Goal: Task Accomplishment & Management: Manage account settings

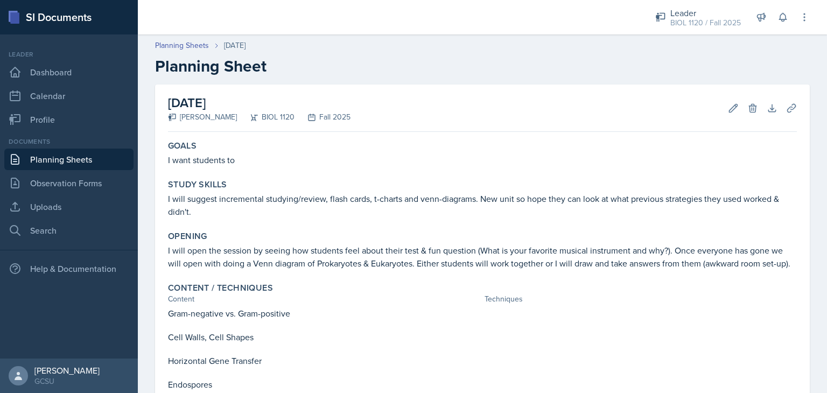
click at [433, 73] on h2 "Planning Sheet" at bounding box center [482, 66] width 655 height 19
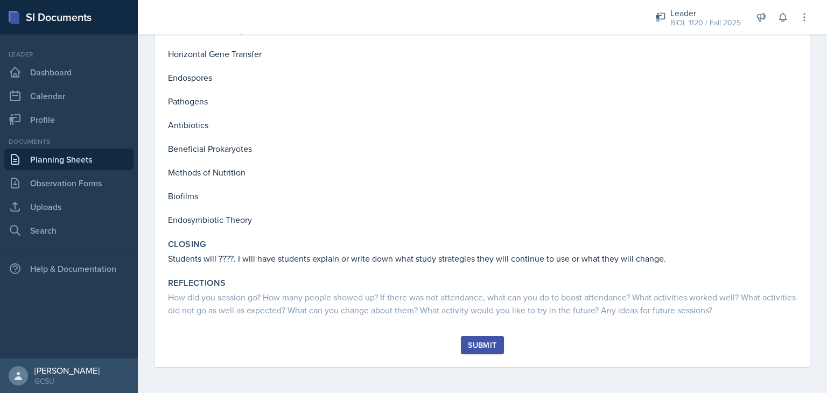
scroll to position [6, 0]
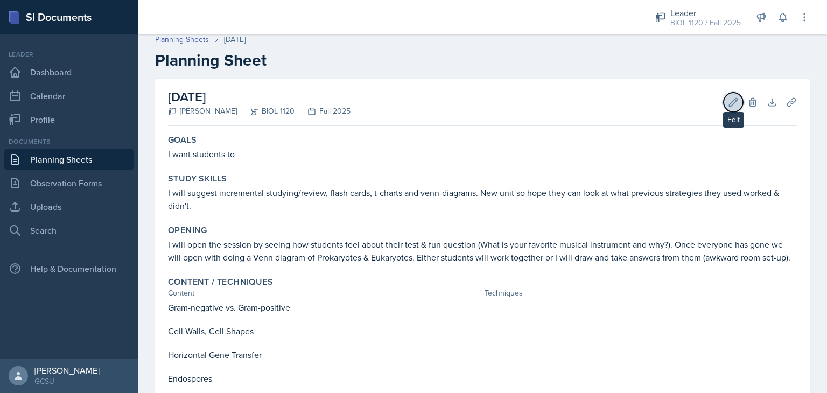
click at [726, 95] on button "Edit" at bounding box center [733, 102] width 19 height 19
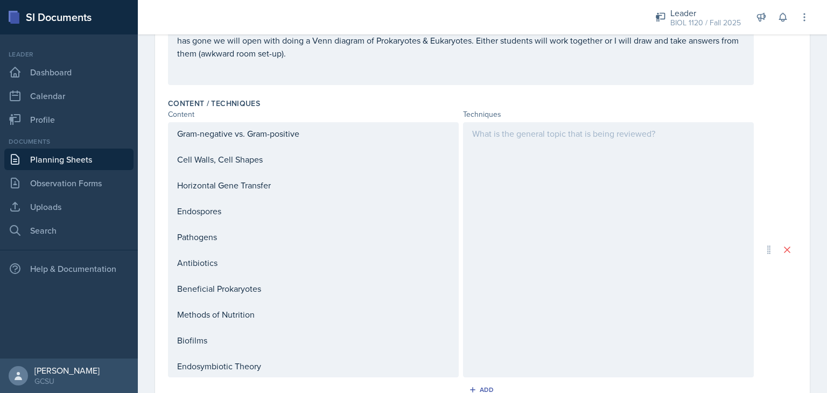
scroll to position [291, 0]
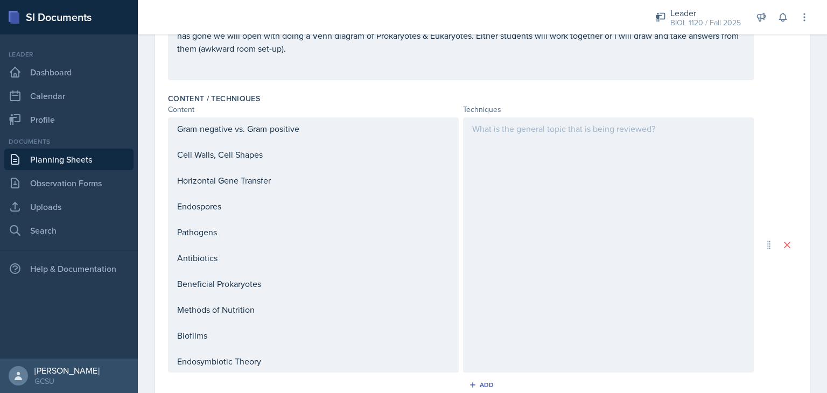
click at [513, 147] on div at bounding box center [608, 244] width 291 height 255
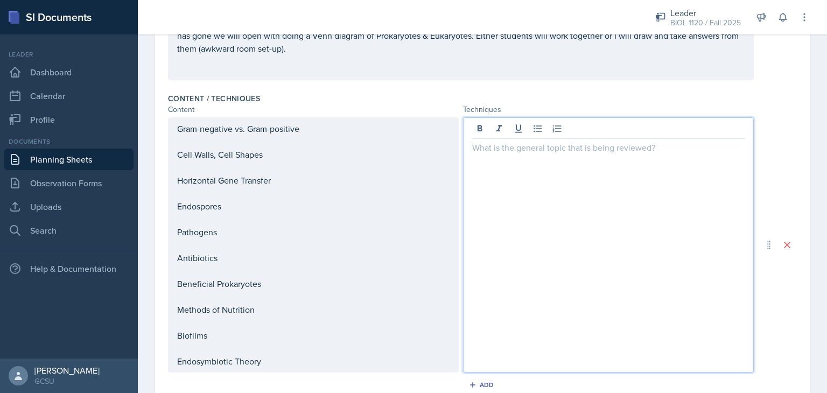
scroll to position [310, 0]
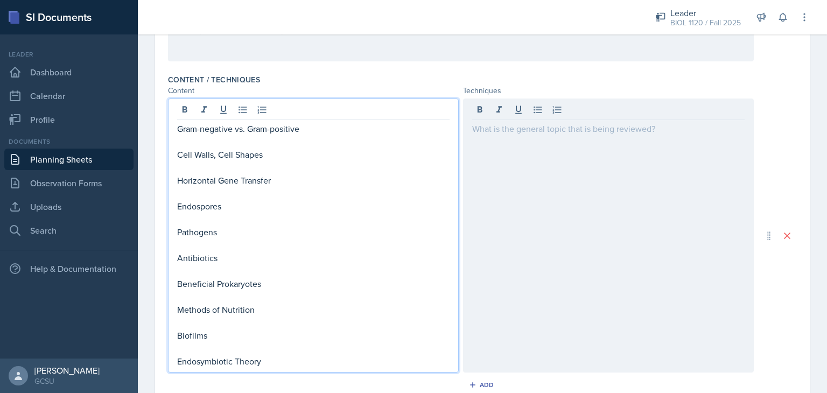
click at [178, 115] on div "Gram-negative vs. Gram-positive Cell Walls, Cell Shapes Horizontal Gene Transfe…" at bounding box center [313, 236] width 291 height 274
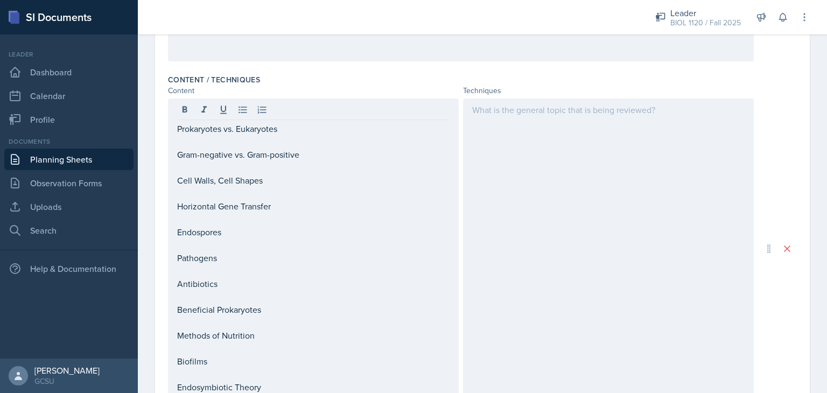
click at [501, 124] on div at bounding box center [608, 249] width 291 height 300
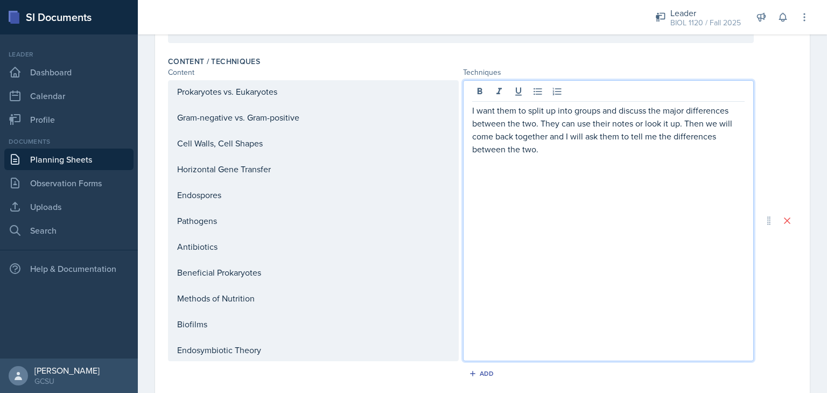
click at [525, 124] on p "I want them to split up into groups and discuss the major differences between t…" at bounding box center [608, 130] width 272 height 52
click at [541, 124] on p "I want them to split up into groups and discuss the major differences between t…" at bounding box center [608, 130] width 272 height 52
click at [595, 153] on p "I want them to split up into groups and discuss the major differences between t…" at bounding box center [608, 130] width 272 height 52
drag, startPoint x: 595, startPoint y: 153, endPoint x: 719, endPoint y: 137, distance: 124.9
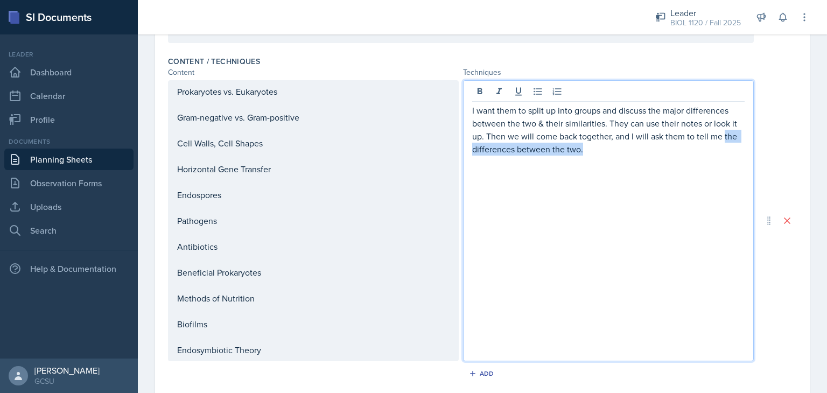
click at [719, 137] on p "I want them to split up into groups and discuss the major differences between t…" at bounding box center [608, 130] width 272 height 52
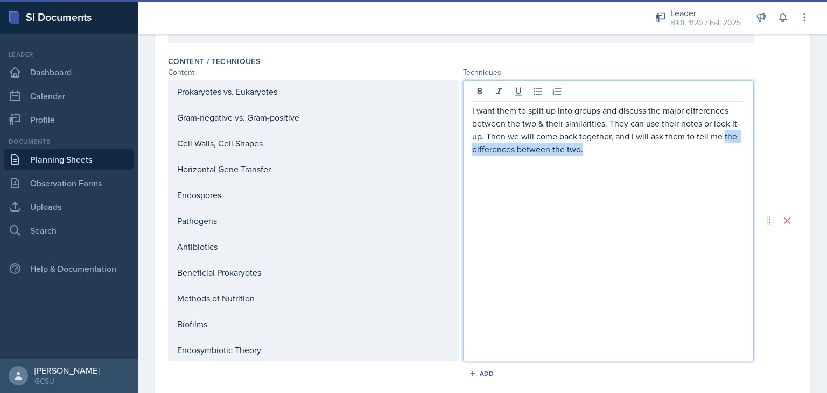
click at [668, 147] on p "I want them to split up into groups and discuss the major differences between t…" at bounding box center [608, 130] width 272 height 52
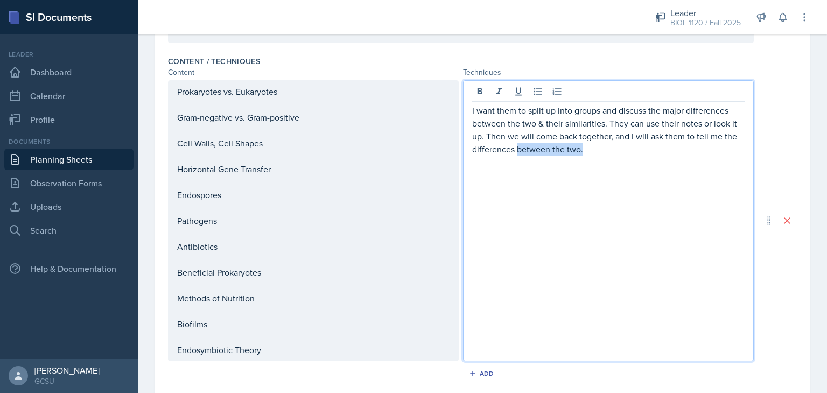
drag, startPoint x: 583, startPoint y: 147, endPoint x: 512, endPoint y: 151, distance: 70.7
click at [512, 151] on p "I want them to split up into groups and discuss the major differences between t…" at bounding box center [608, 130] width 272 height 52
click at [681, 180] on p "I will use an image for students to identify which layers" at bounding box center [608, 175] width 272 height 13
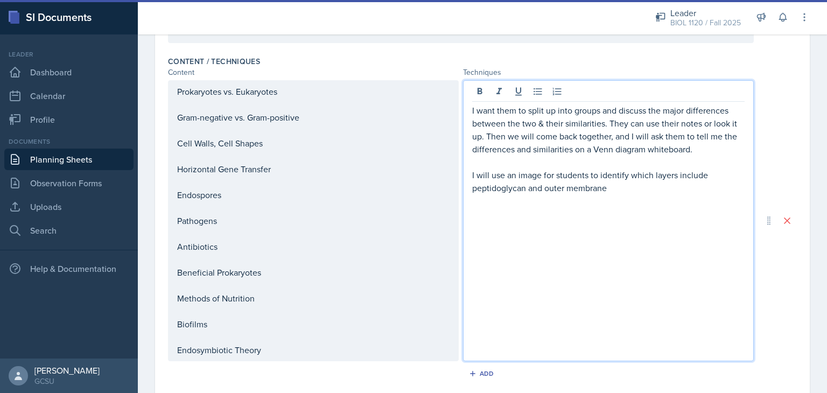
click at [538, 186] on p "I will use an image for students to identify which layers include peptidoglycan…" at bounding box center [608, 182] width 272 height 26
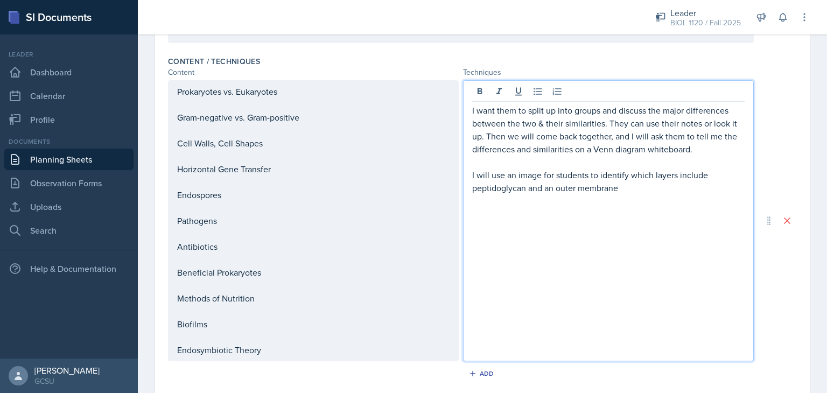
click at [541, 190] on p "I will use an image for students to identify which layers include peptidoglycan…" at bounding box center [608, 182] width 272 height 26
click at [672, 176] on p "I will use an image for students to identify which layers include peptidoglycan…" at bounding box center [608, 182] width 272 height 26
click at [328, 108] on div "Prokaryotes vs. Eukaryotes Gram-negative vs. Gram-positive Cell Walls, Cell Sha…" at bounding box center [313, 220] width 272 height 271
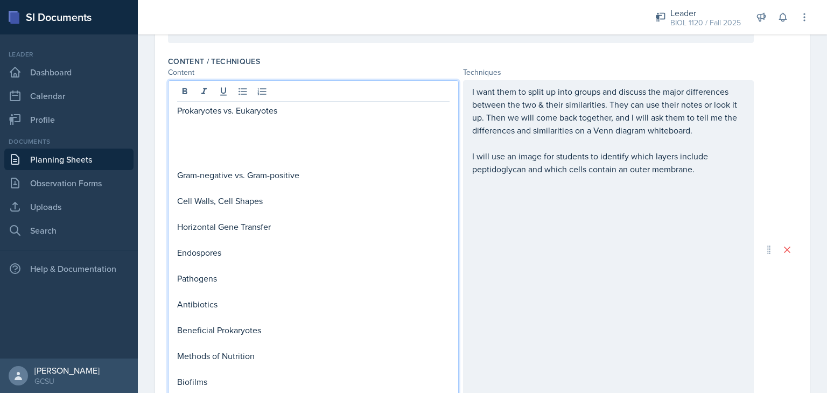
click at [777, 186] on div "Prokaryotes vs. Eukaryotes Gram-negative vs. Gram-positive Cell Walls, Cell Sha…" at bounding box center [482, 249] width 629 height 339
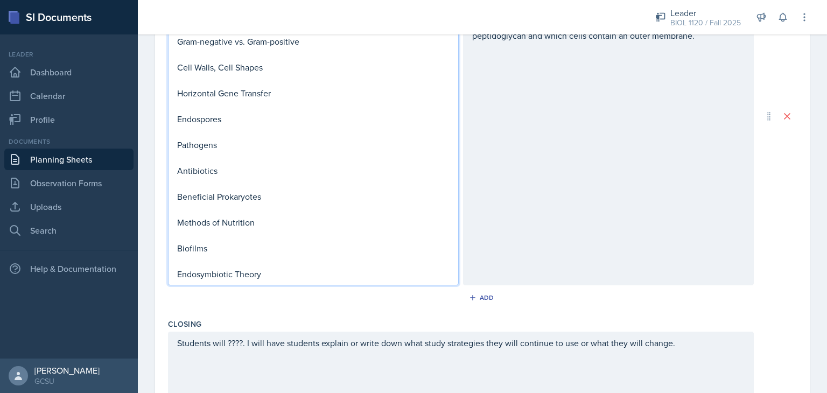
scroll to position [480, 0]
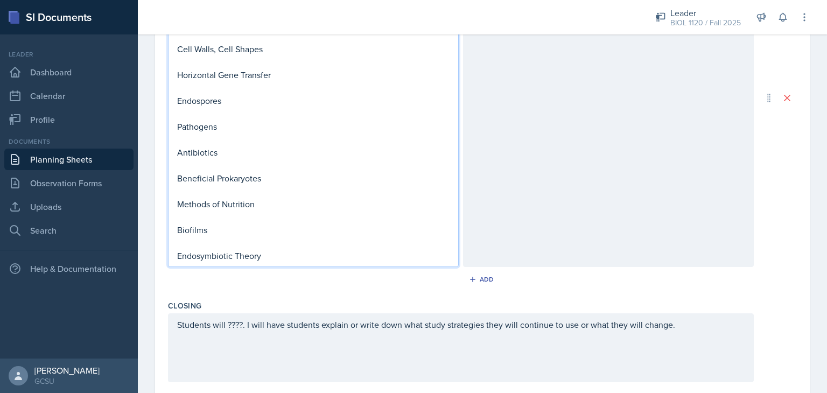
click at [273, 179] on p "Beneficial Prokaryotes" at bounding box center [313, 178] width 272 height 13
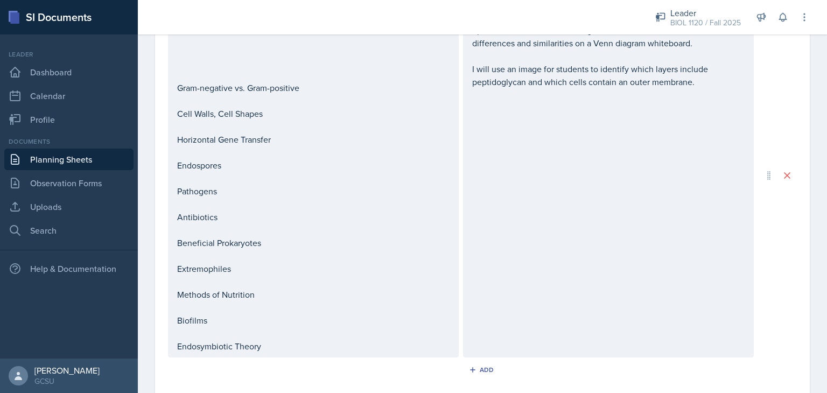
scroll to position [394, 0]
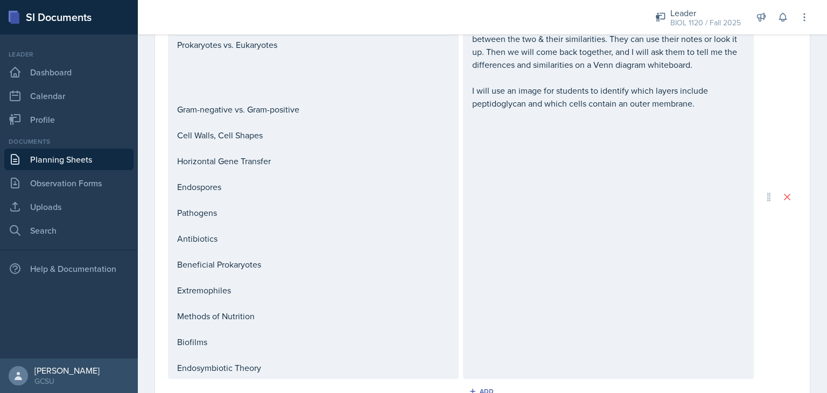
click at [373, 80] on p at bounding box center [313, 83] width 272 height 13
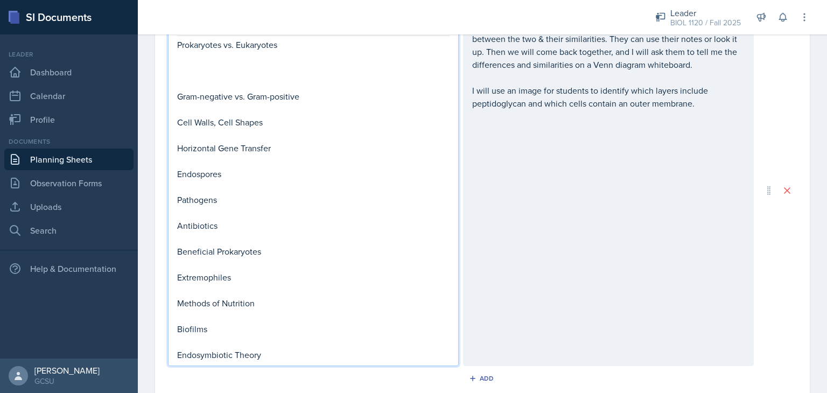
click at [702, 106] on p "I will use an image for students to identify which layers include peptidoglycan…" at bounding box center [608, 97] width 272 height 26
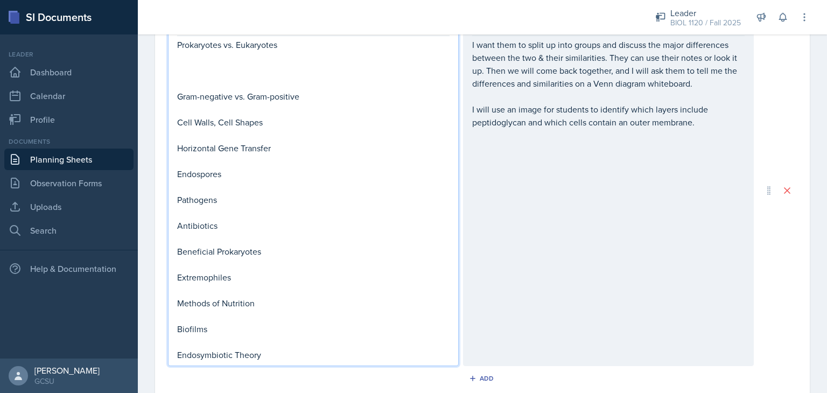
click at [219, 104] on div "Prokaryotes vs. Eukaryotes Gram-negative vs. Gram-positive Cell Walls, Cell Sha…" at bounding box center [313, 199] width 272 height 323
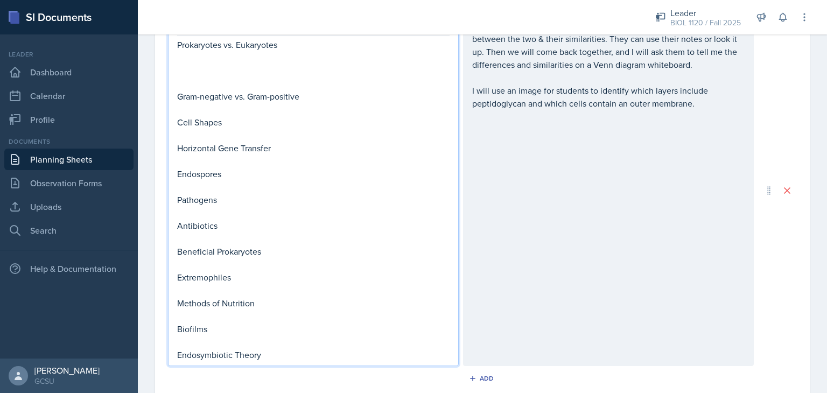
click at [482, 138] on div "I want them to split up into groups and discuss the major differences between t…" at bounding box center [608, 191] width 291 height 352
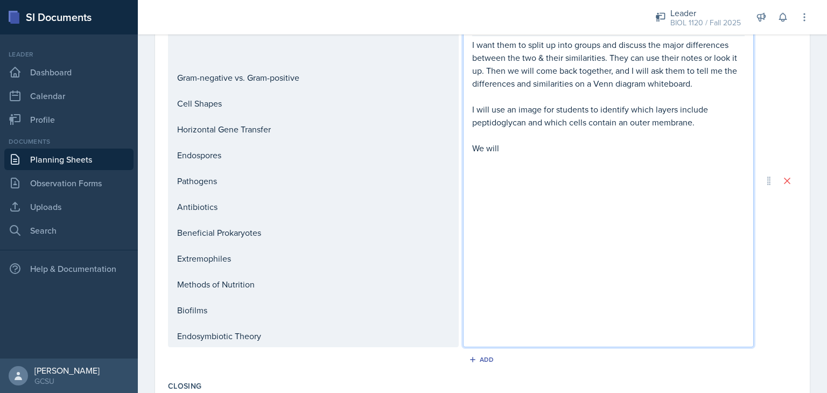
click at [708, 119] on p "I will use an image for students to identify which layers include peptidoglycan…" at bounding box center [608, 116] width 272 height 26
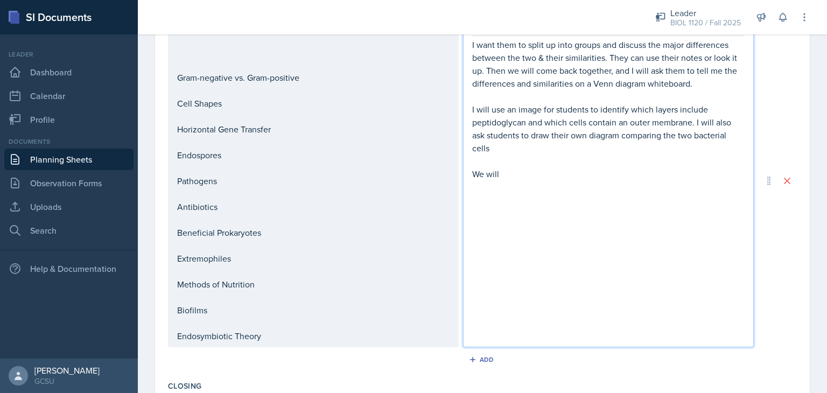
click at [707, 135] on p "I will use an image for students to identify which layers include peptidoglycan…" at bounding box center [608, 129] width 272 height 52
click at [566, 186] on div "I want them to split up into groups and discuss the major differences between t…" at bounding box center [608, 181] width 291 height 333
click at [500, 169] on p "We will" at bounding box center [608, 173] width 272 height 13
click at [564, 169] on p "We will review the cell-shapes of bacteria" at bounding box center [608, 173] width 272 height 13
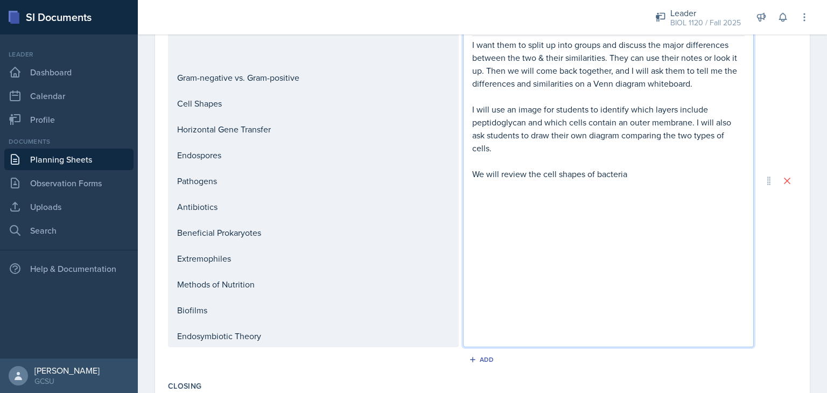
click at [633, 175] on p "We will review the cell shapes of bacteria" at bounding box center [608, 173] width 272 height 13
drag, startPoint x: 263, startPoint y: 94, endPoint x: 264, endPoint y: 105, distance: 10.8
click at [264, 97] on p at bounding box center [313, 90] width 272 height 13
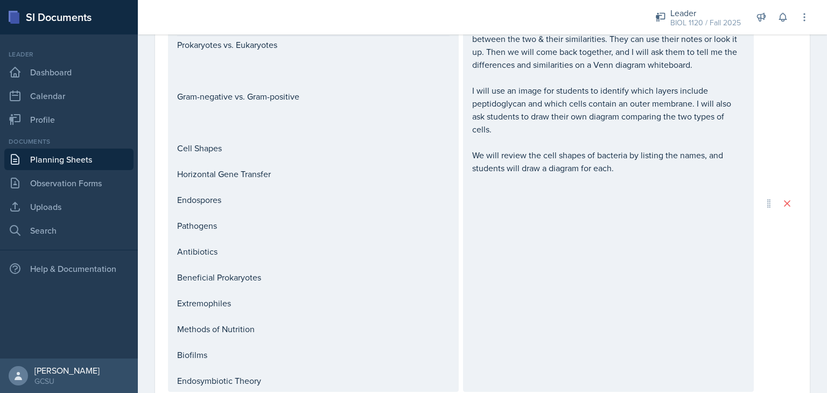
click at [812, 86] on div "Date [DATE] [DATE] 31 1 2 3 4 5 6 7 8 9 10 11 12 13 14 15 16 17 18 19 20 21 22 …" at bounding box center [482, 167] width 689 height 955
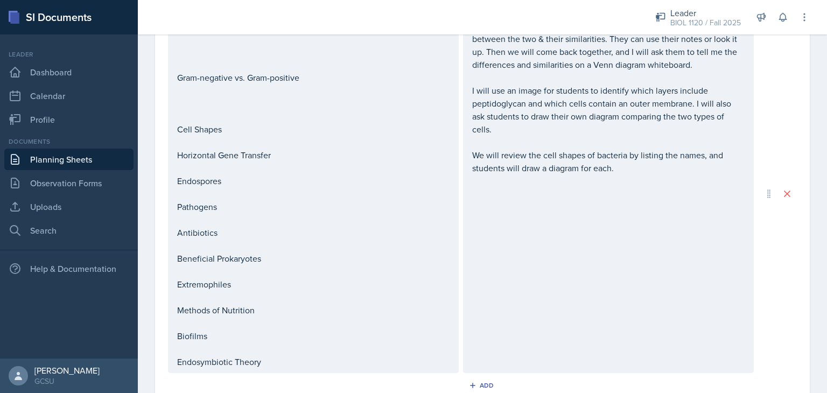
click at [244, 58] on p at bounding box center [313, 51] width 272 height 13
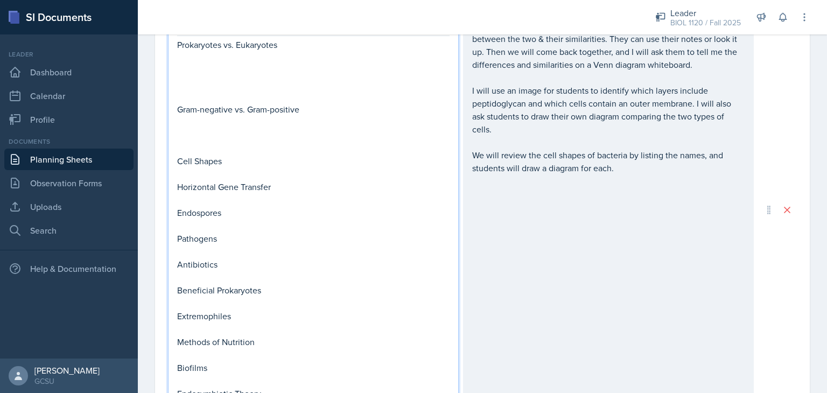
click at [764, 79] on div "Prokaryotes vs. Eukaryotes Gram-negative vs. Gram-positive Cell Shapes Horizont…" at bounding box center [482, 210] width 629 height 390
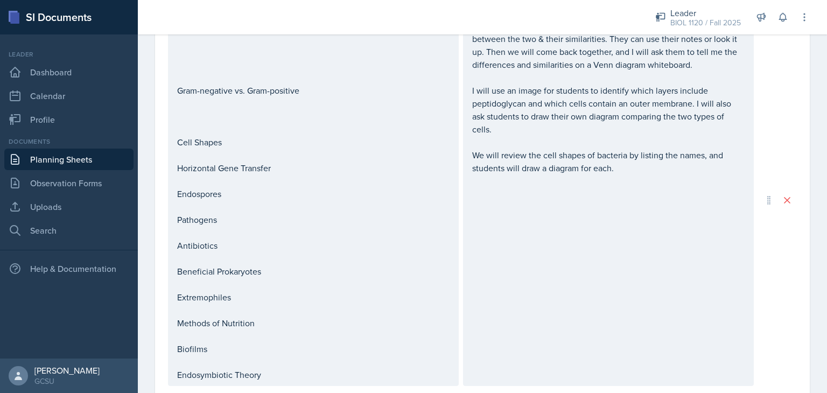
scroll to position [376, 0]
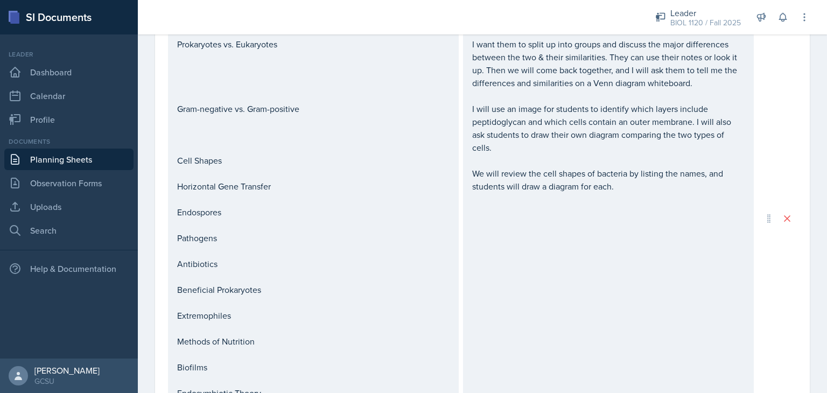
click at [234, 138] on p at bounding box center [313, 134] width 272 height 13
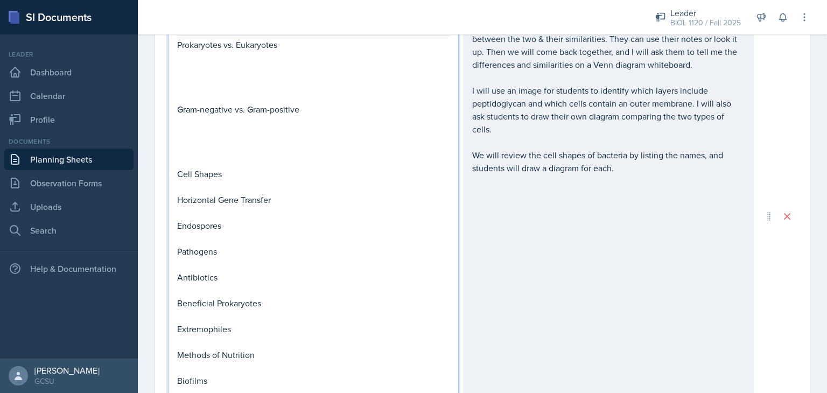
click at [207, 189] on p at bounding box center [313, 186] width 272 height 13
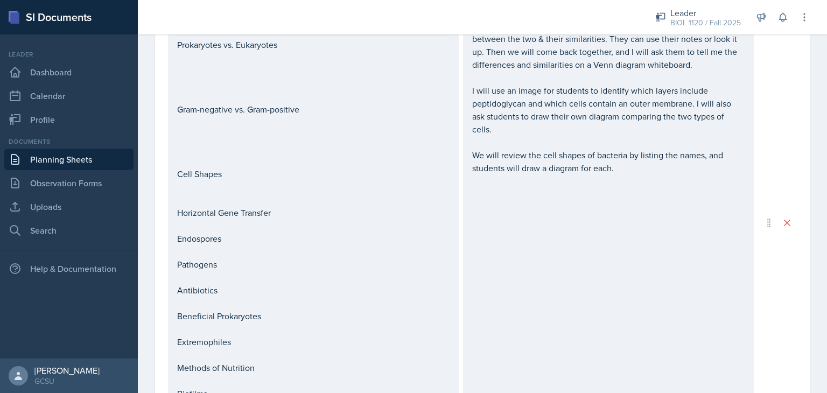
click at [514, 190] on div "I want them to split up into groups and discuss the major differences between t…" at bounding box center [608, 223] width 291 height 416
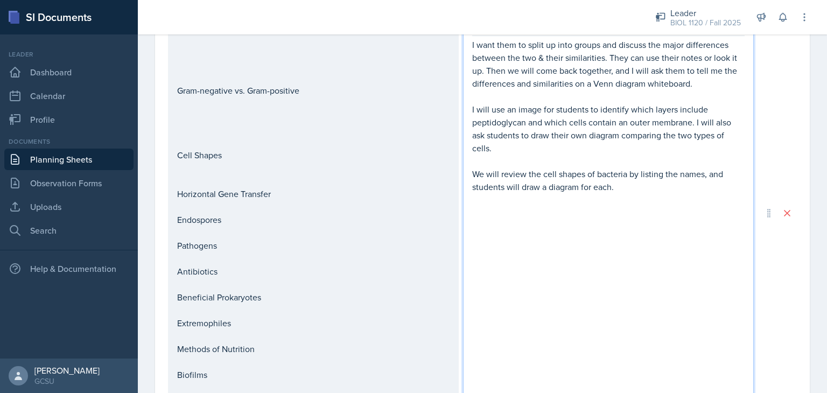
click at [622, 181] on p "We will review the cell shapes of bacteria by listing the names, and students w…" at bounding box center [608, 180] width 272 height 26
click at [178, 269] on div "Prokaryotes vs. Eukaryotes Gram-negative vs. Gram-positive Cell Shapes Horizont…" at bounding box center [313, 213] width 272 height 388
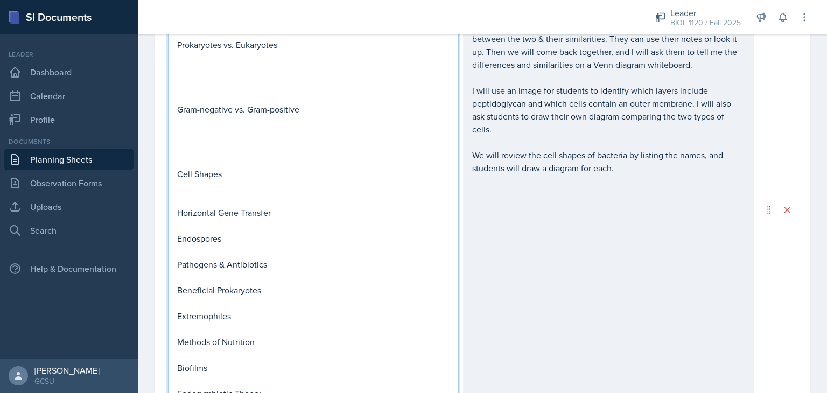
click at [505, 212] on div "I want them to split up into groups and discuss the major differences between t…" at bounding box center [608, 210] width 291 height 390
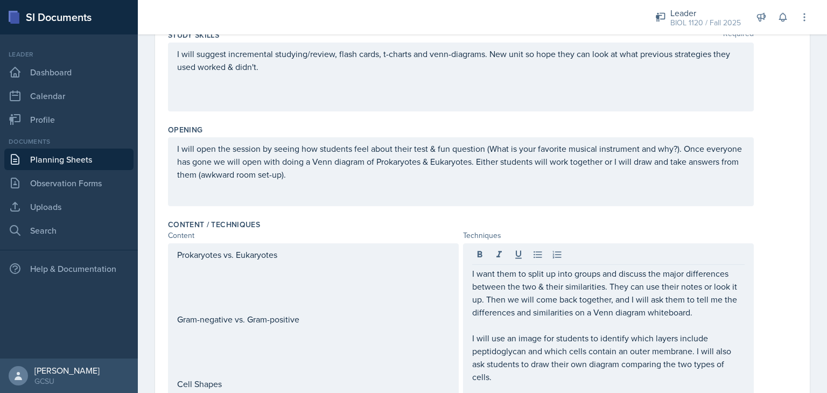
scroll to position [184, 0]
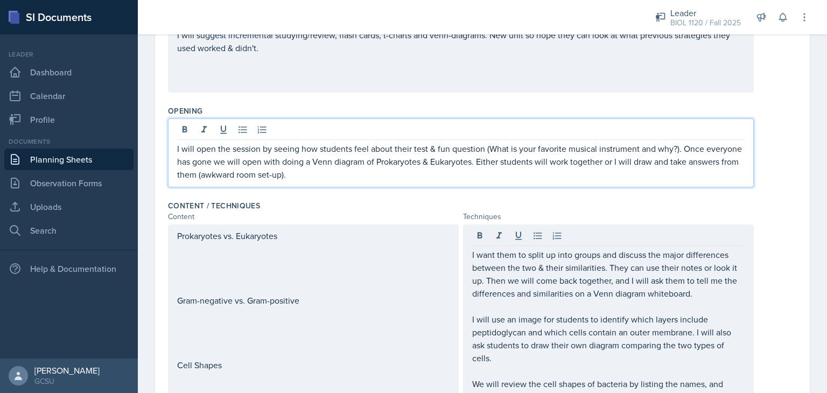
click at [546, 150] on p "I will open the session by seeing how students feel about their test & fun ques…" at bounding box center [460, 161] width 567 height 39
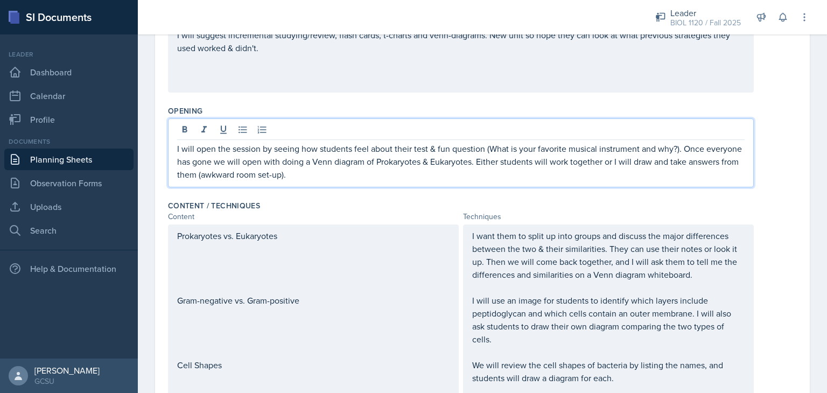
click at [521, 159] on p "I will open the session by seeing how students feel about their test & fun ques…" at bounding box center [460, 161] width 567 height 39
click at [620, 157] on p "I will open the session by seeing how students feel about their test & fun ques…" at bounding box center [460, 161] width 567 height 39
click at [564, 277] on p "I want them to split up into groups and discuss the major differences between t…" at bounding box center [608, 255] width 272 height 52
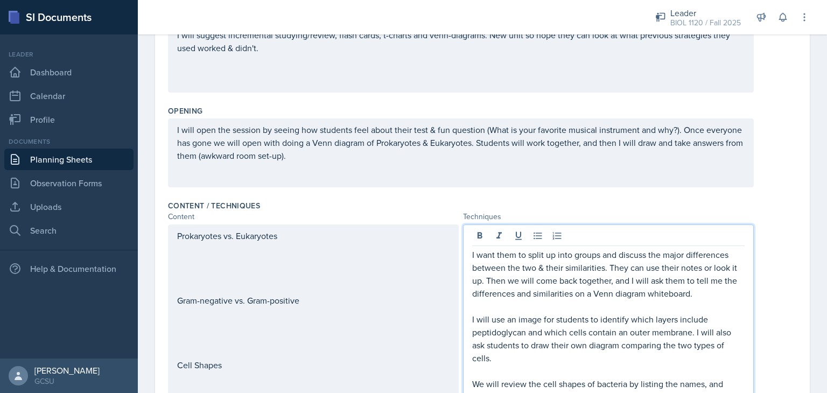
click at [648, 146] on p "I will open the session by seeing how students feel about their test & fun ques…" at bounding box center [460, 142] width 567 height 39
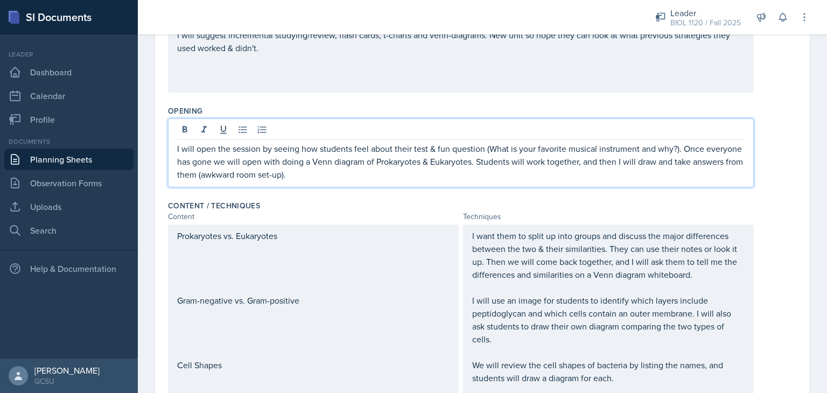
click at [612, 160] on p "I will open the session by seeing how students feel about their test & fun ques…" at bounding box center [460, 161] width 567 height 39
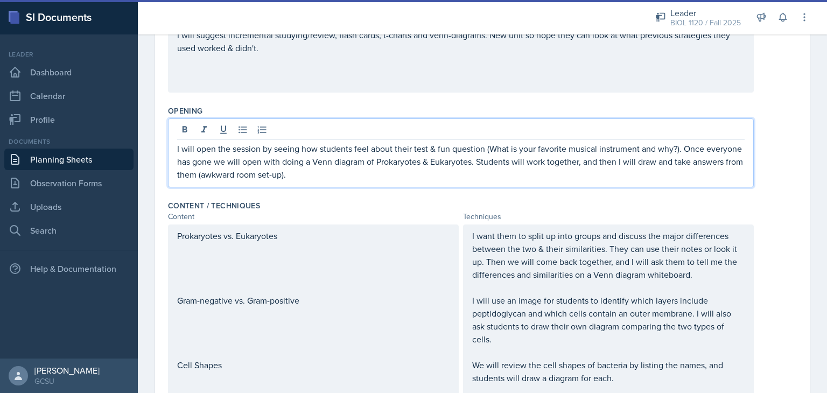
click at [617, 162] on p "I will open the session by seeing how students feel about their test & fun ques…" at bounding box center [460, 161] width 567 height 39
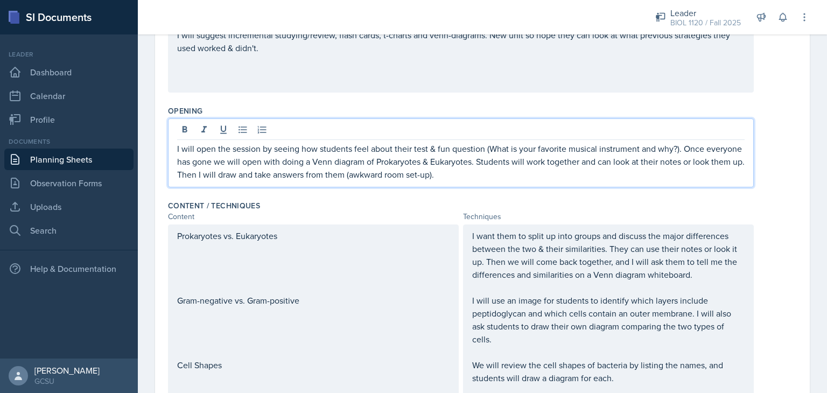
click at [646, 255] on p "I want them to split up into groups and discuss the major differences between t…" at bounding box center [608, 255] width 272 height 52
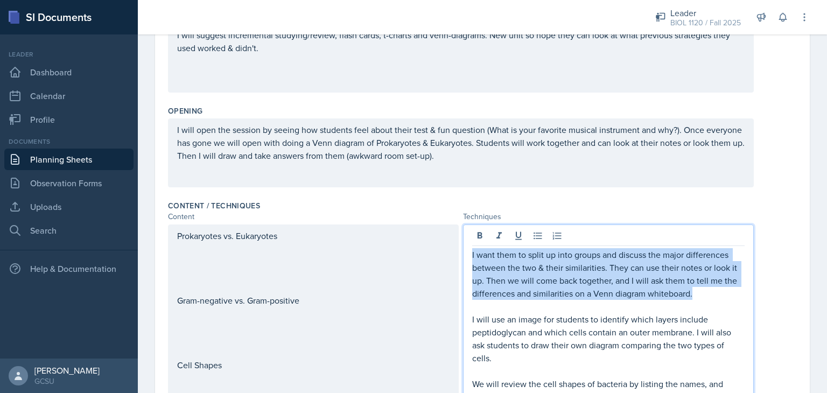
drag, startPoint x: 702, startPoint y: 291, endPoint x: 463, endPoint y: 253, distance: 242.1
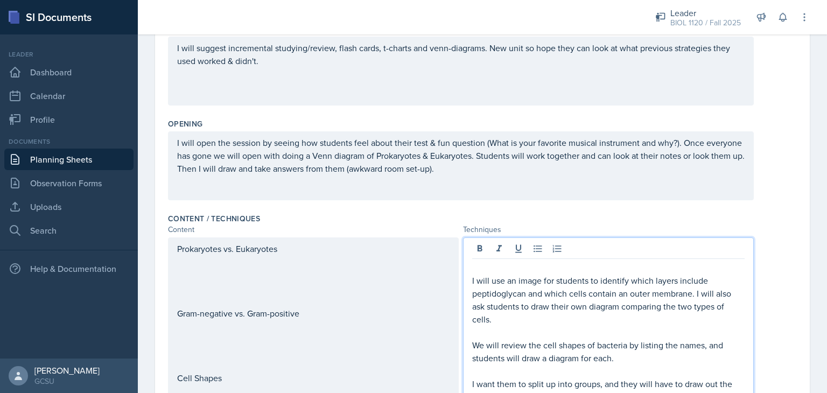
scroll to position [158, 0]
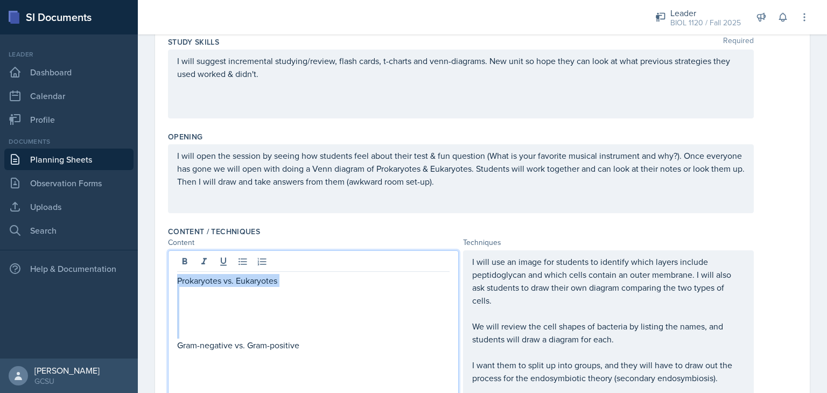
drag, startPoint x: 203, startPoint y: 329, endPoint x: 178, endPoint y: 270, distance: 64.2
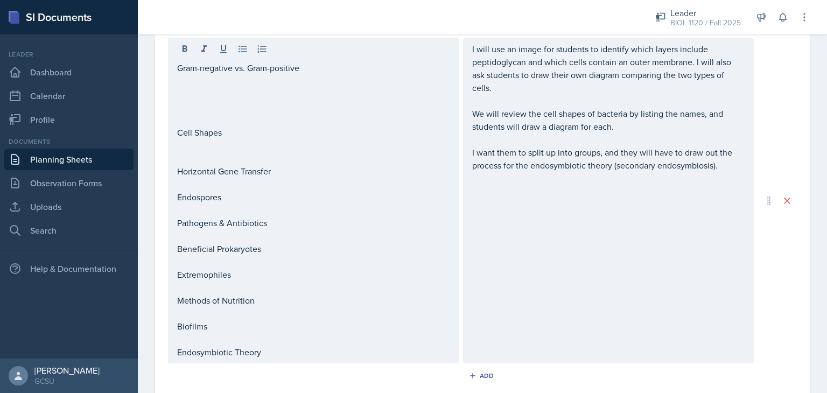
scroll to position [375, 0]
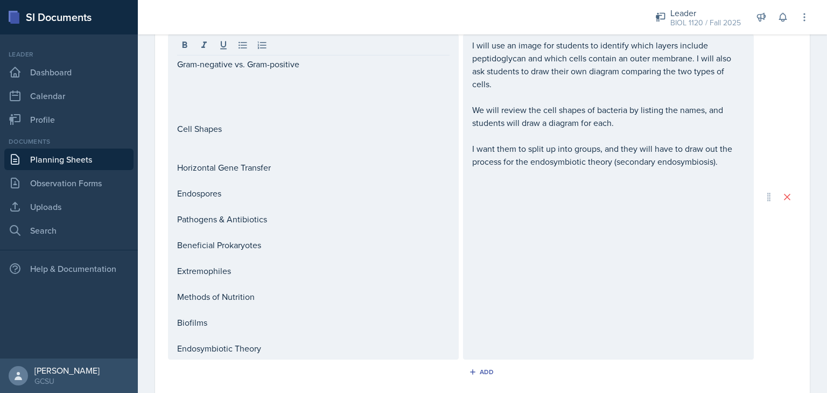
click at [798, 255] on div "Date [DATE] [DATE] 31 1 2 3 4 5 6 7 8 9 10 11 12 13 14 15 16 17 18 19 20 21 22 …" at bounding box center [482, 148] width 655 height 877
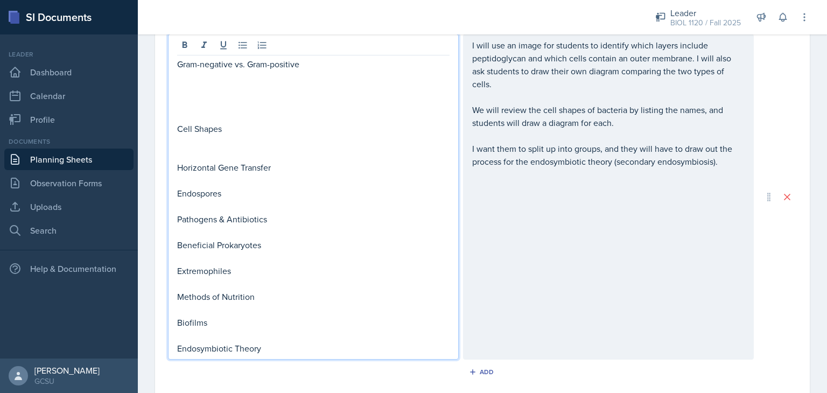
click at [265, 334] on p at bounding box center [313, 335] width 272 height 13
click at [272, 343] on p "Endosymbiotic Theory" at bounding box center [313, 348] width 272 height 13
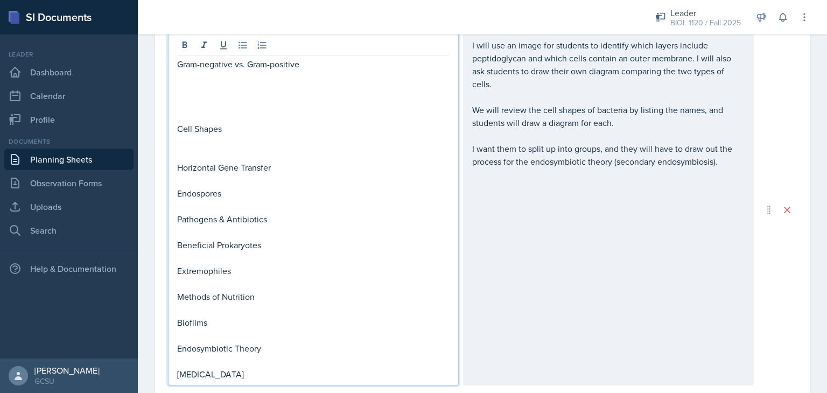
click at [183, 373] on p "[MEDICAL_DATA]" at bounding box center [313, 374] width 272 height 13
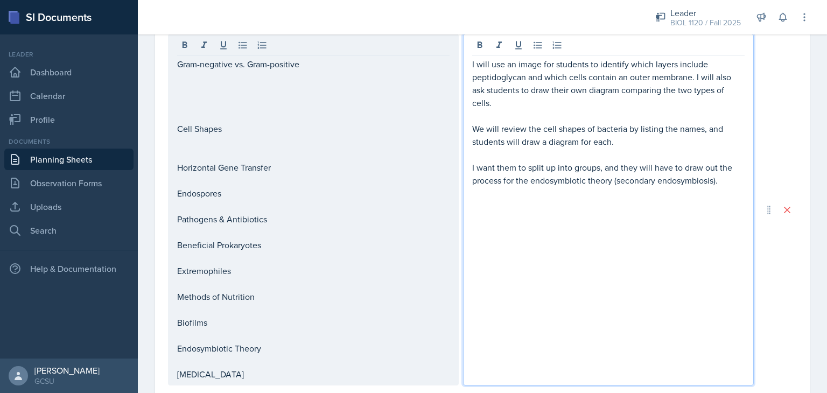
click at [726, 163] on p "I want them to split up into groups, and they will have to draw out the process…" at bounding box center [608, 174] width 272 height 26
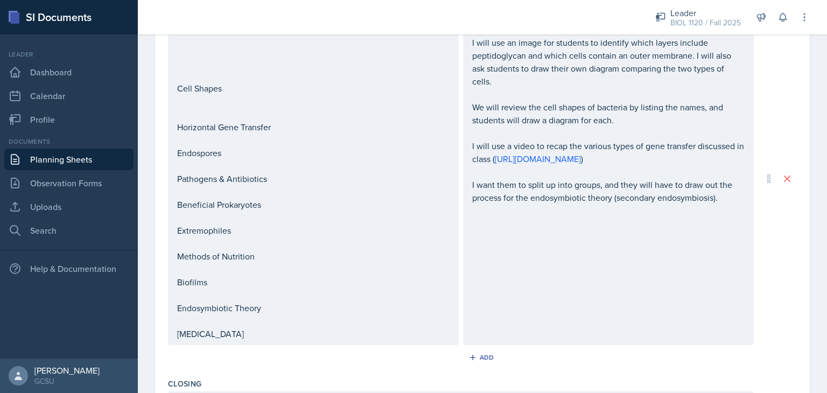
scroll to position [399, 0]
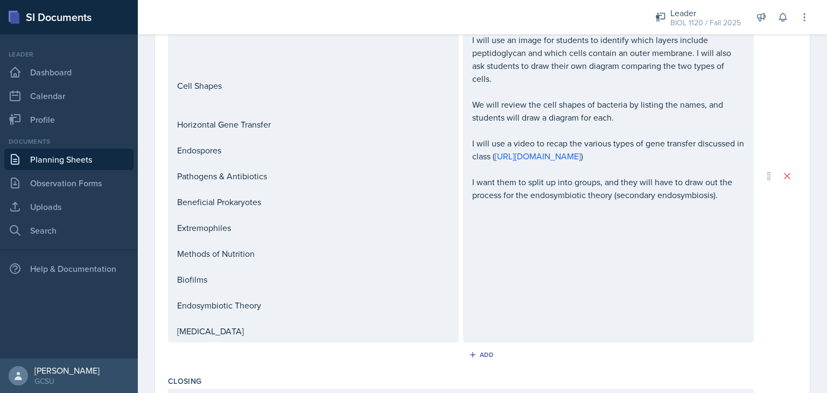
click at [783, 292] on div "Gram-negative vs. Gram-positive Cell Shapes Horizontal Gene Transfer Endospores…" at bounding box center [482, 176] width 629 height 333
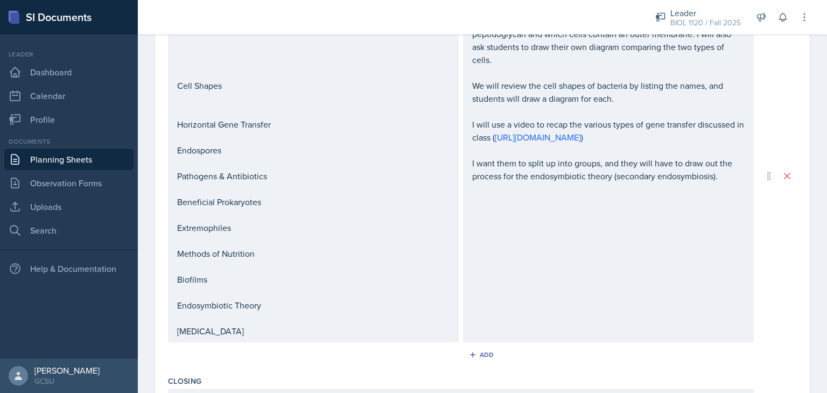
click at [197, 144] on p "Endospores" at bounding box center [313, 150] width 272 height 13
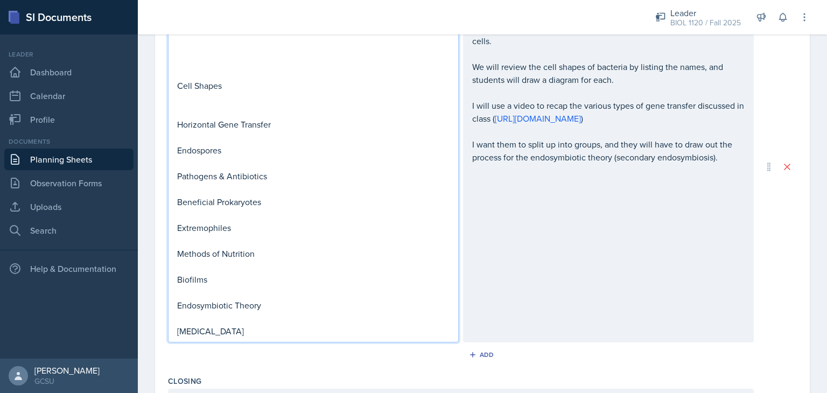
click at [188, 137] on p at bounding box center [313, 137] width 272 height 13
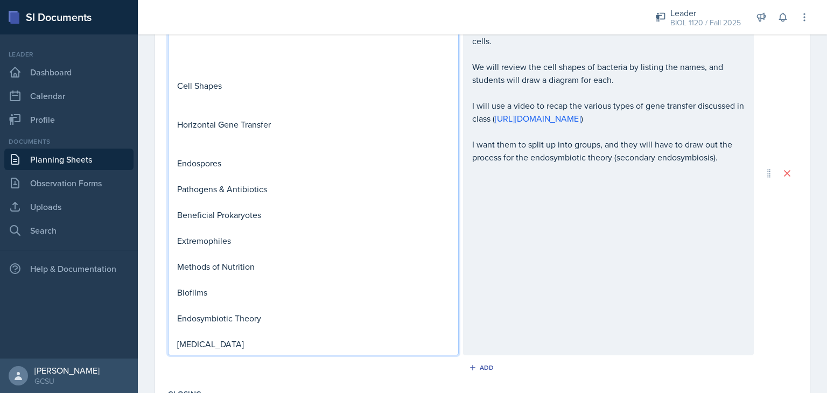
click at [710, 118] on p "I will use a video to recap the various types of gene transfer discussed in cla…" at bounding box center [608, 112] width 272 height 26
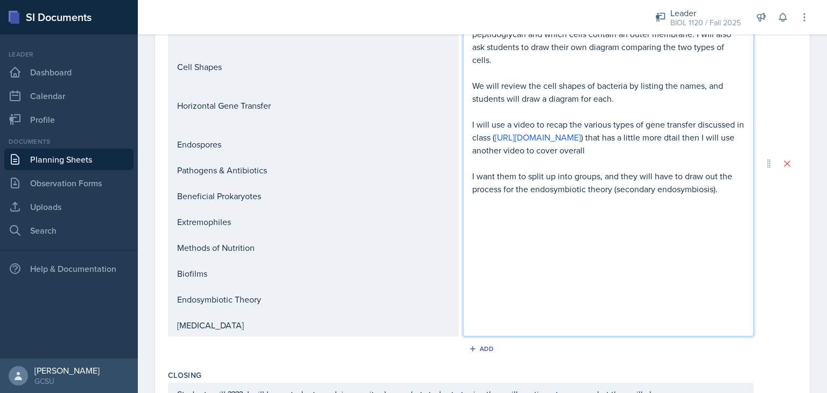
click at [515, 147] on p "I will use a video to recap the various types of gene transfer discussed in cla…" at bounding box center [608, 137] width 272 height 39
click at [717, 151] on p "I will use a video to recap the various types of gene transfer discussed in cla…" at bounding box center [608, 137] width 272 height 39
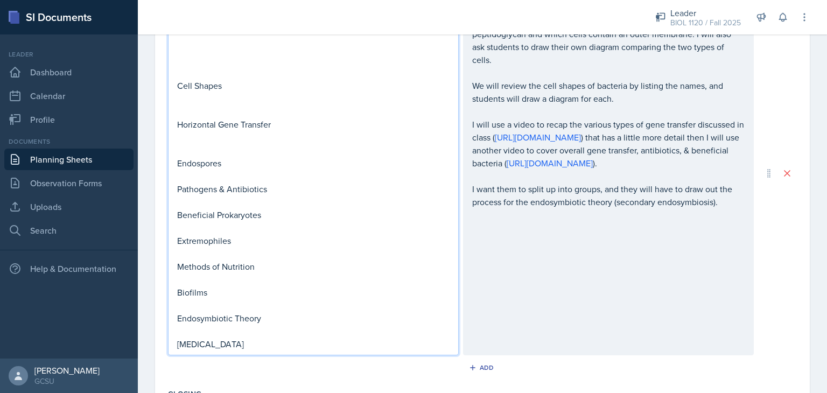
click at [209, 149] on p at bounding box center [313, 150] width 272 height 13
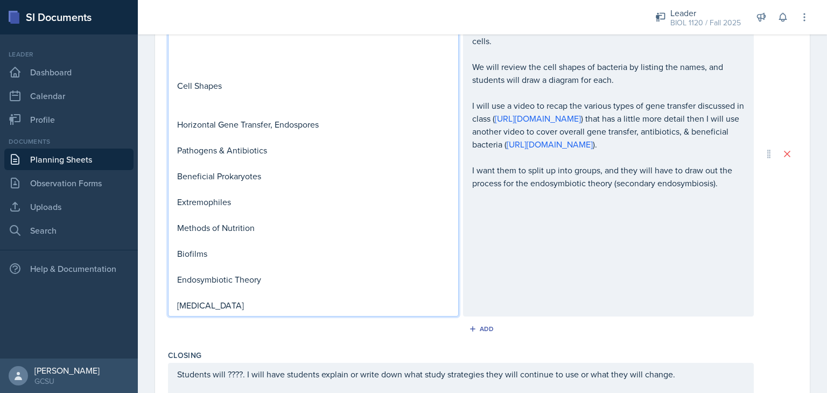
click at [176, 150] on div "Gram-negative vs. Gram-positive Cell Shapes Horizontal Gene Transfer, Endospore…" at bounding box center [313, 154] width 291 height 326
click at [181, 145] on p "Pathogens & Antibiotics" at bounding box center [313, 150] width 272 height 13
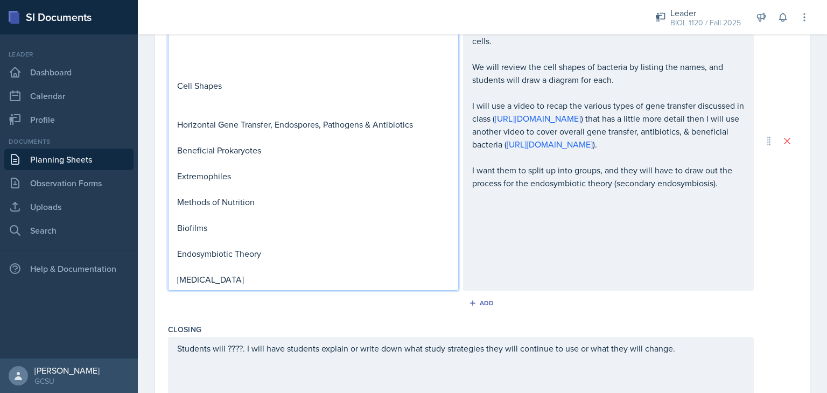
click at [179, 152] on p "Beneficial Prokaryotes" at bounding box center [313, 150] width 272 height 13
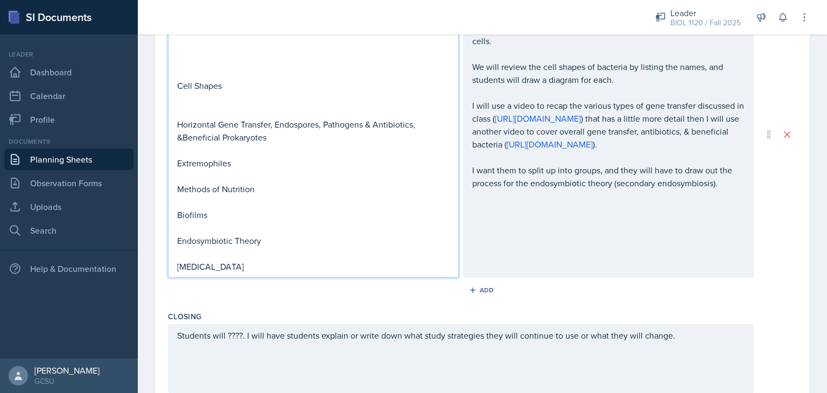
click at [371, 128] on p "Horizontal Gene Transfer, Endospores, Pathogens & Antibiotics, &Beneficial Prok…" at bounding box center [313, 131] width 272 height 26
click at [184, 135] on p "Horizontal Gene Transfer, Endospores, Pathogens, Antibiotics, &Beneficial Proka…" at bounding box center [313, 131] width 272 height 26
click at [256, 265] on p "[MEDICAL_DATA]" at bounding box center [313, 266] width 272 height 13
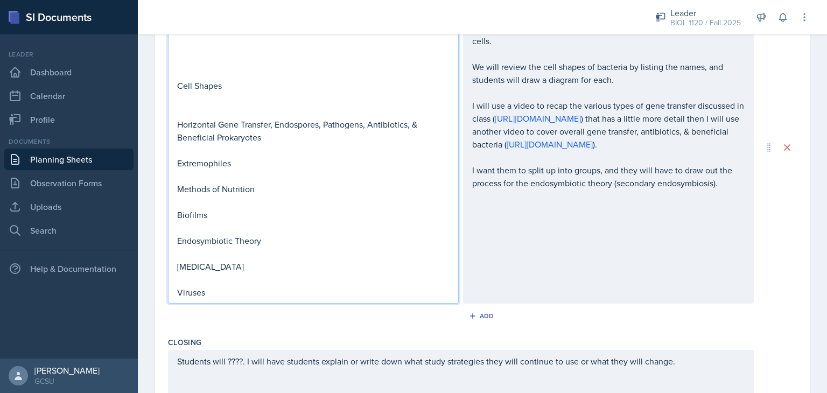
click at [574, 169] on div "I will use an image for students to identify which layers include peptidoglycan…" at bounding box center [608, 93] width 272 height 194
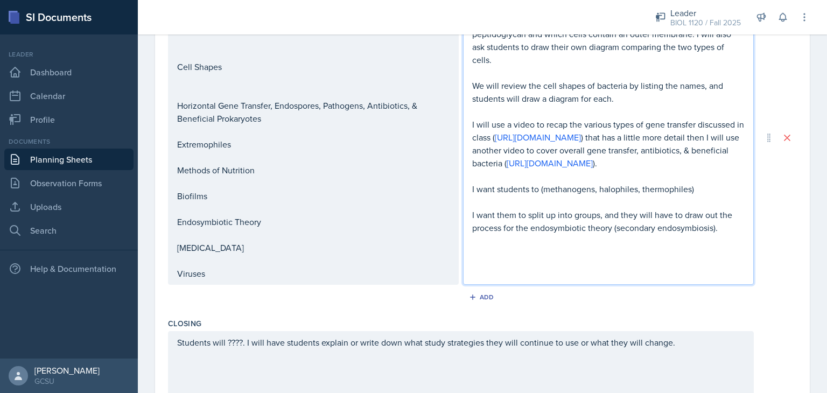
click at [233, 272] on div "Gram-negative vs. Gram-positive Cell Shapes Horizontal Gene Transfer, Endospore…" at bounding box center [313, 138] width 272 height 284
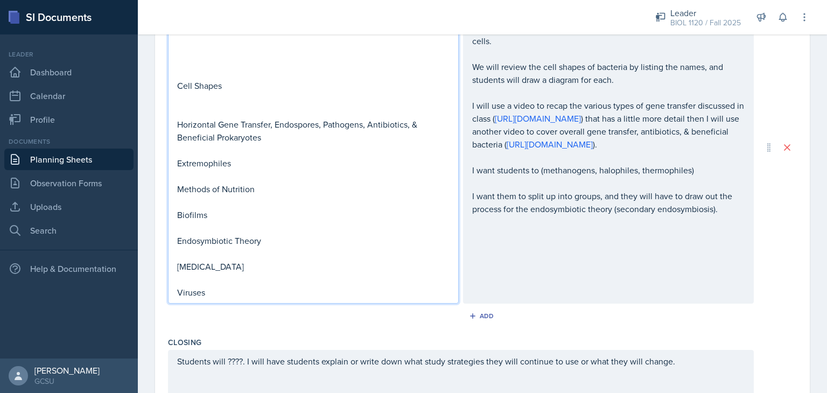
click at [222, 290] on p "Viruses" at bounding box center [313, 292] width 272 height 13
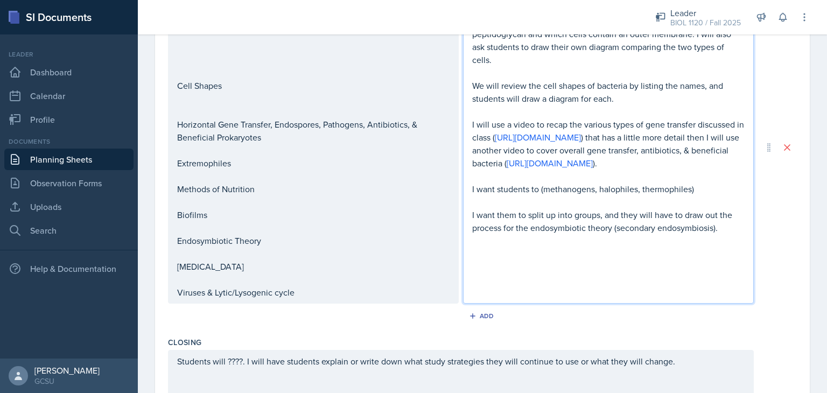
click at [536, 184] on div "I will use an image for students to identify which layers include peptidoglycan…" at bounding box center [608, 125] width 272 height 220
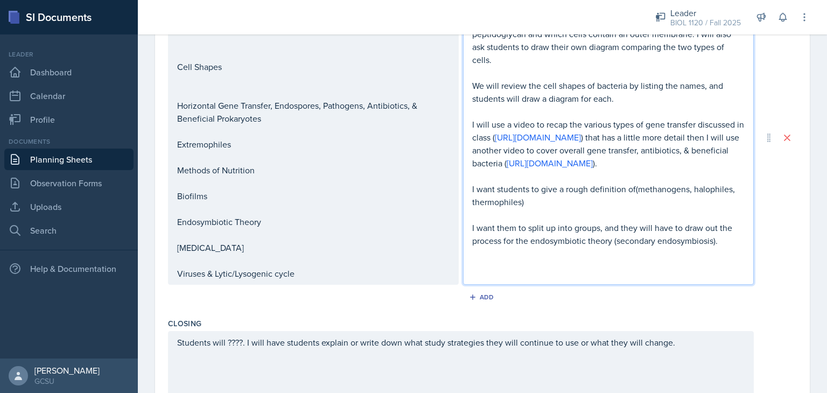
click at [630, 205] on p "I want students to give a rough definition of(methanogens, halophiles, thermoph…" at bounding box center [608, 196] width 272 height 26
click at [642, 200] on p "I want students to give a rough definition of extemophiles (methanogens, haloph…" at bounding box center [608, 196] width 272 height 26
click at [697, 201] on p "I want students to give a rough definition of extremophiles (methanogens, halop…" at bounding box center [608, 196] width 272 height 26
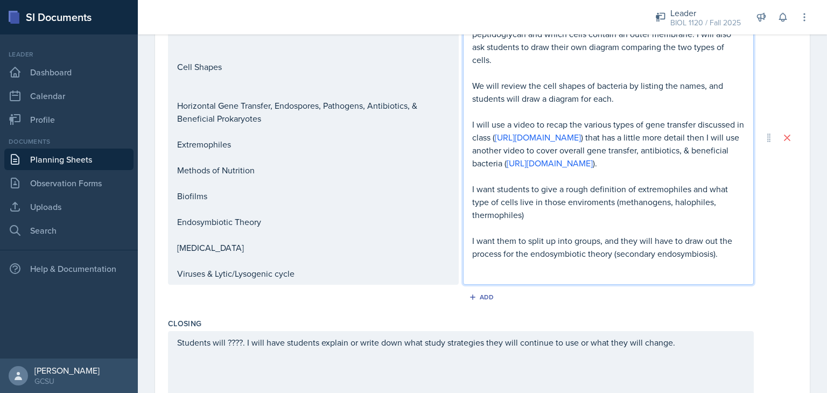
click at [597, 214] on p "I want students to give a rough definition of extremophiles and what type of ce…" at bounding box center [608, 202] width 272 height 39
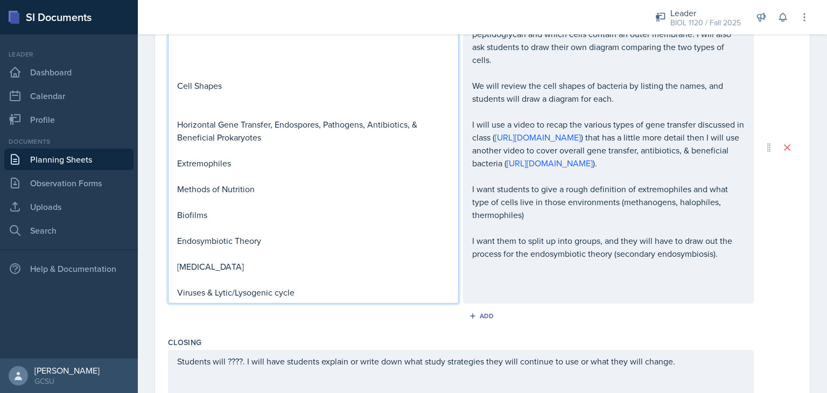
click at [317, 276] on div "Gram-negative vs. Gram-positive Cell Shapes Horizontal Gene Transfer, Endospore…" at bounding box center [313, 157] width 272 height 284
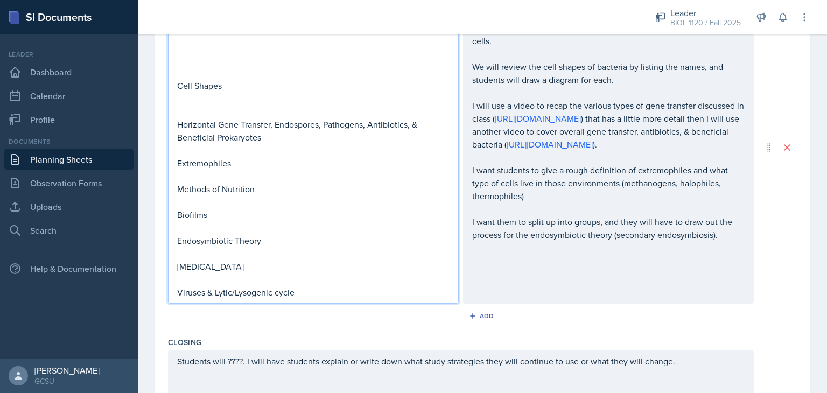
click at [609, 199] on p "I want students to give a rough definition of extremophiles and what type of ce…" at bounding box center [608, 183] width 272 height 39
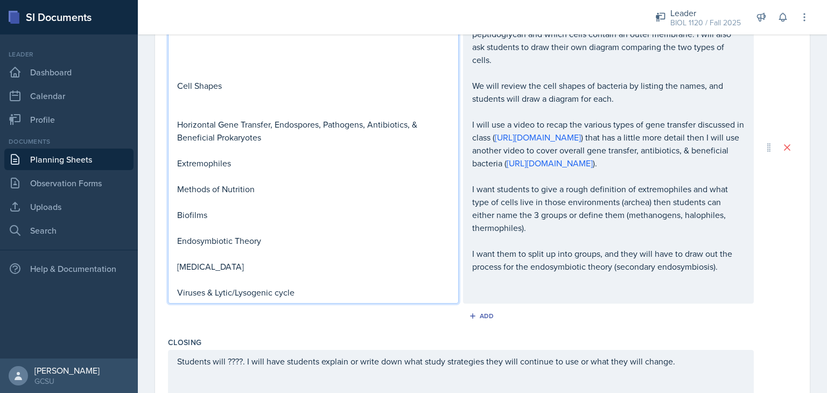
click at [295, 132] on div "Gram-negative vs. Gram-positive Cell Shapes Horizontal Gene Transfer, Endospore…" at bounding box center [313, 157] width 272 height 284
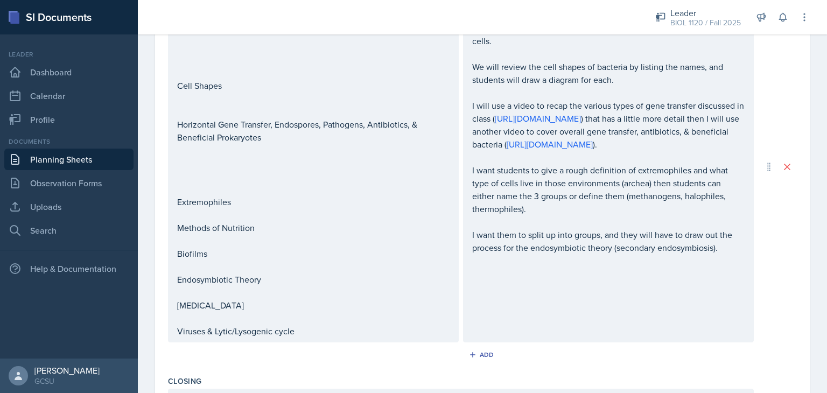
click at [156, 293] on div "Date [DATE] [DATE] 31 1 2 3 4 5 6 7 8 9 10 11 12 13 14 15 16 17 18 19 20 21 22 …" at bounding box center [482, 118] width 655 height 903
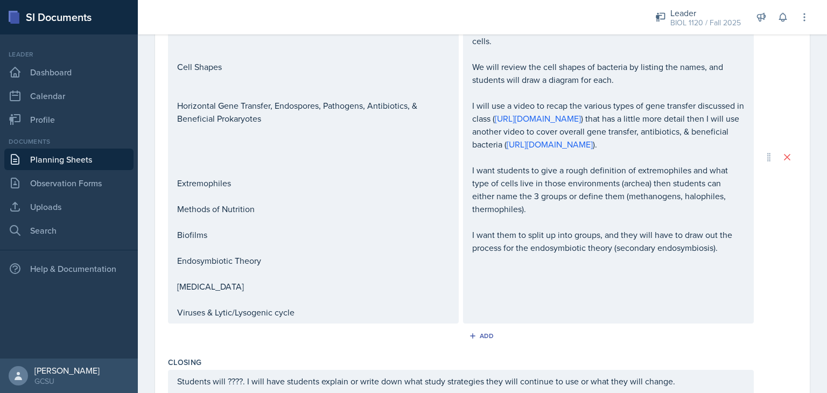
click at [208, 202] on p at bounding box center [313, 196] width 272 height 13
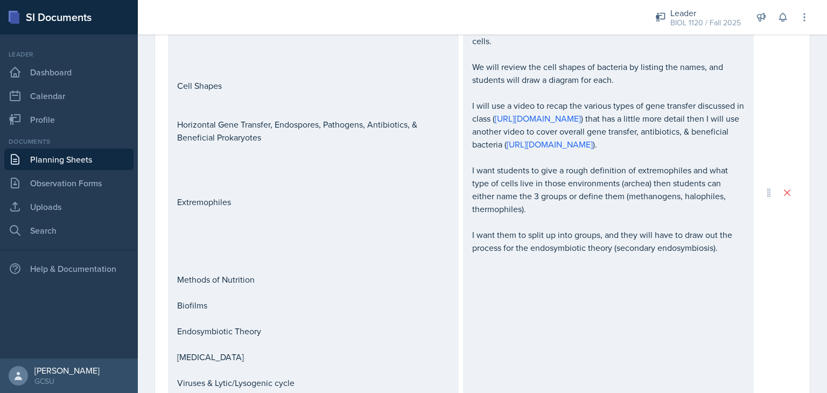
click at [153, 246] on div "Date [DATE] [DATE] 31 1 2 3 4 5 6 7 8 9 10 11 12 13 14 15 16 17 18 19 20 21 22 …" at bounding box center [482, 157] width 689 height 980
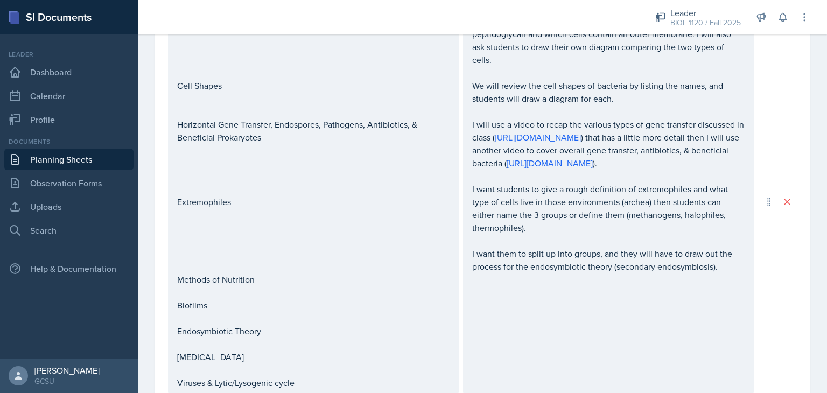
click at [467, 274] on div "I will use an image for students to identify which layers include peptidoglycan…" at bounding box center [608, 202] width 291 height 384
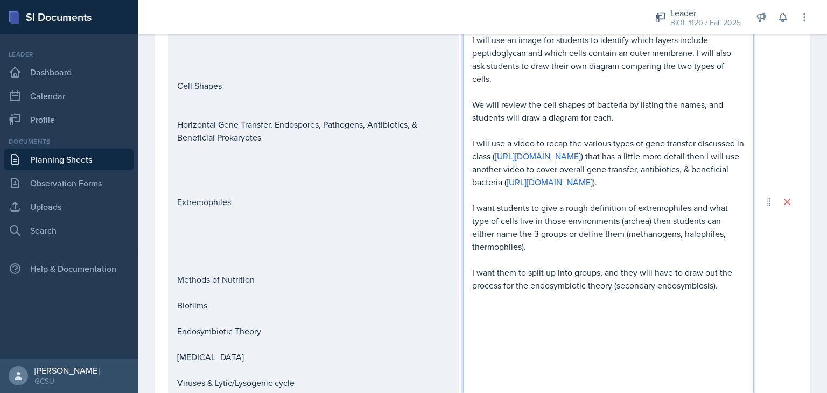
scroll to position [418, 0]
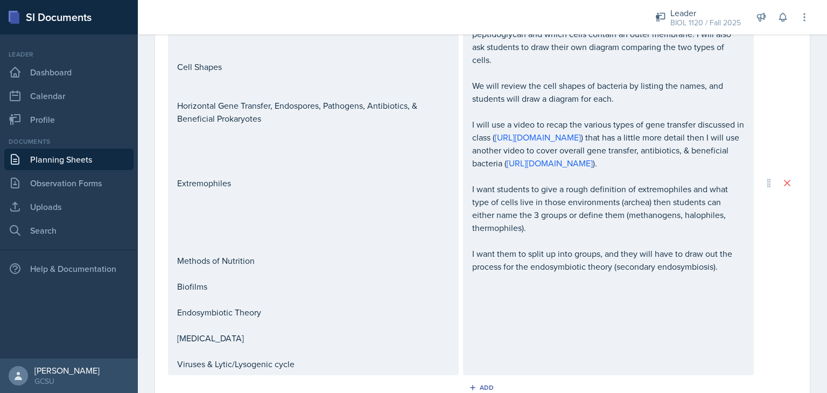
click at [468, 267] on div "I will use an image for students to identify which layers include peptidoglycan…" at bounding box center [608, 183] width 291 height 384
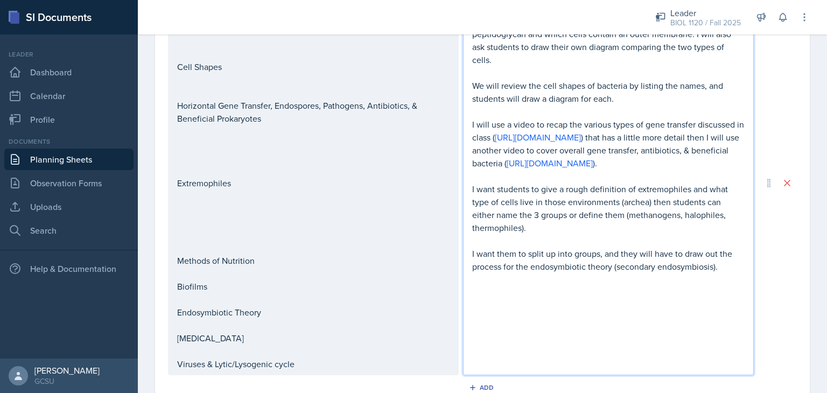
scroll to position [104, 0]
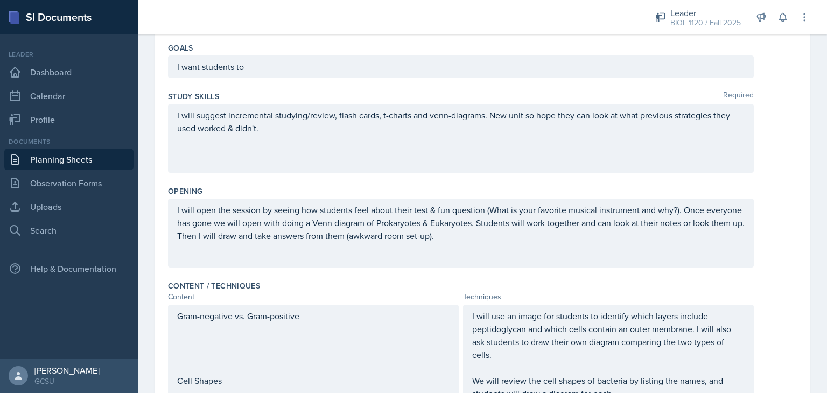
scroll to position [0, 0]
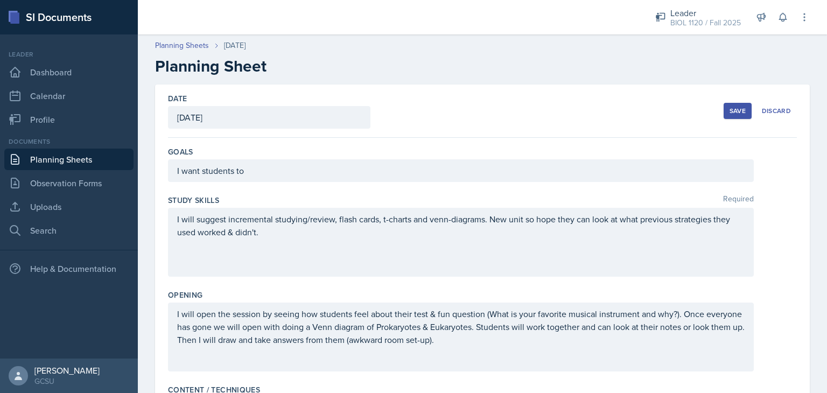
click at [730, 109] on div "Save" at bounding box center [738, 111] width 16 height 9
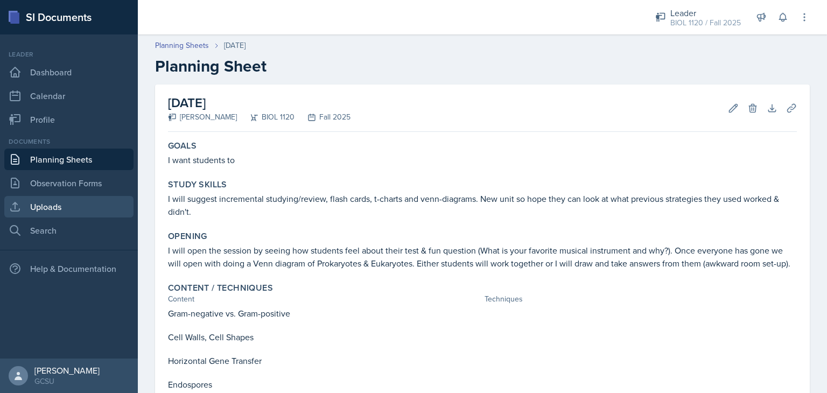
click at [48, 207] on link "Uploads" at bounding box center [68, 207] width 129 height 22
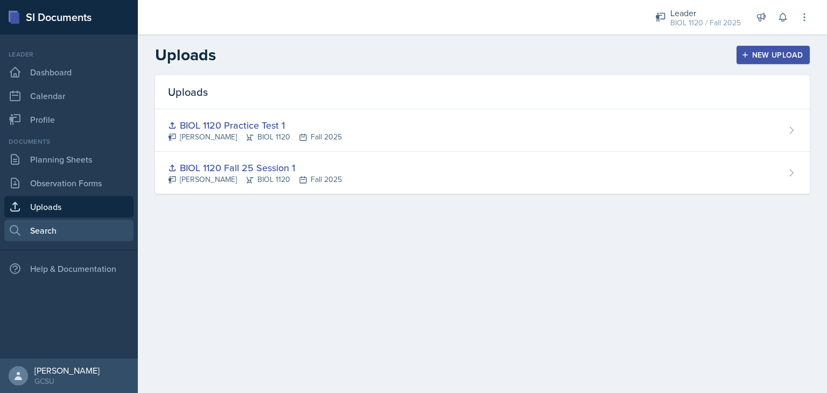
click at [42, 226] on link "Search" at bounding box center [68, 231] width 129 height 22
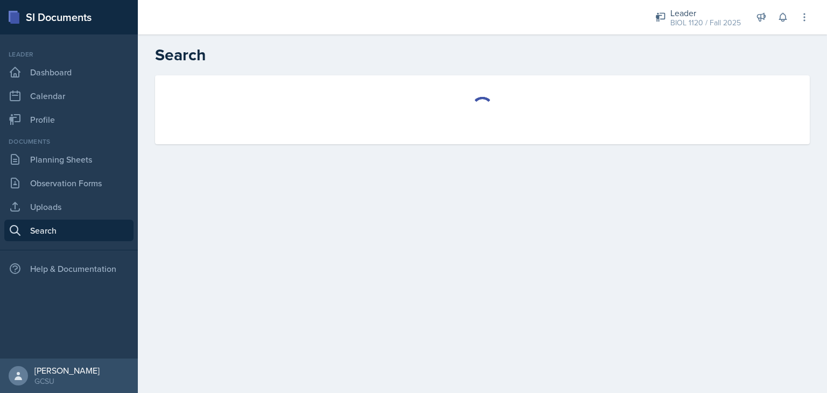
select select "all"
select select "1"
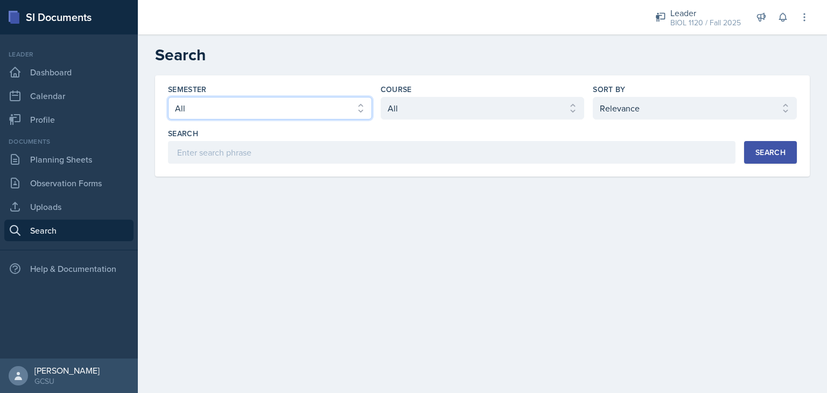
click at [252, 109] on select "Select semester All Fall 2025 Spring 2025 Fall 2024 Spring 2024 Fall 2023 Sprin…" at bounding box center [270, 108] width 204 height 23
click at [437, 106] on select "Select course All ACCT 3101 ACCT 3102 ASTR 1000 BIOL 1100 BIOL 1107 BIOL 1108 B…" at bounding box center [483, 108] width 204 height 23
select select "abe17d30-a433-45e5-b329-7df8e9a81b50"
click at [381, 97] on select "Select course All ACCT 3101 ACCT 3102 ASTR 1000 BIOL 1100 BIOL 1107 BIOL 1108 B…" at bounding box center [483, 108] width 204 height 23
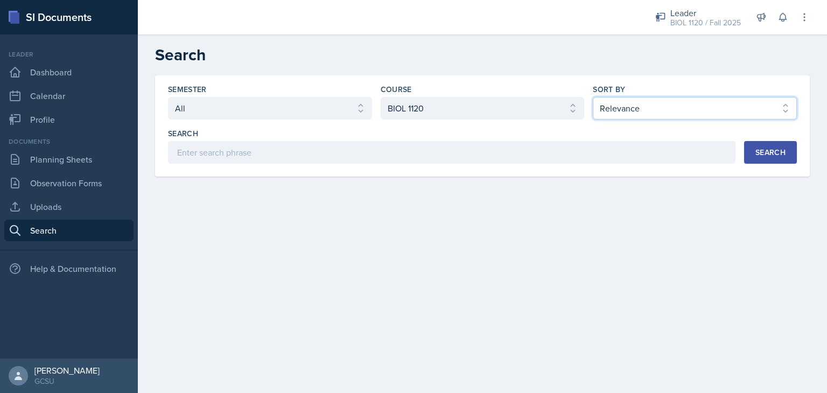
click at [658, 106] on select "Select sort by Relevance Document Date (Asc) Document Date (Desc)" at bounding box center [695, 108] width 204 height 23
click at [660, 113] on select "Select sort by Relevance Document Date (Asc) Document Date (Desc)" at bounding box center [695, 108] width 204 height 23
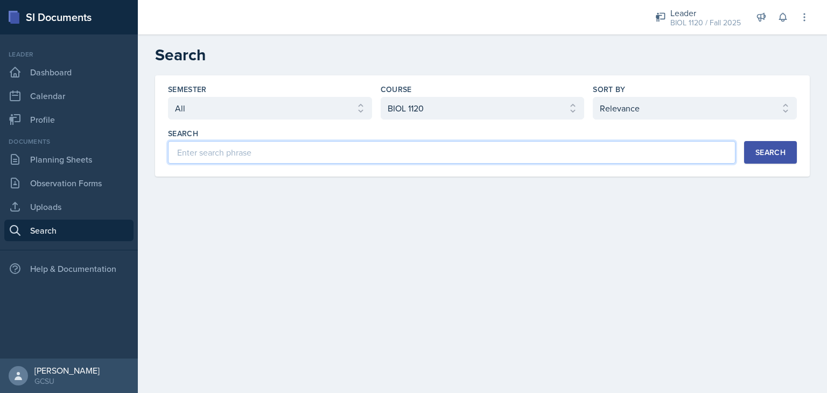
click at [221, 155] on input at bounding box center [451, 152] width 567 height 23
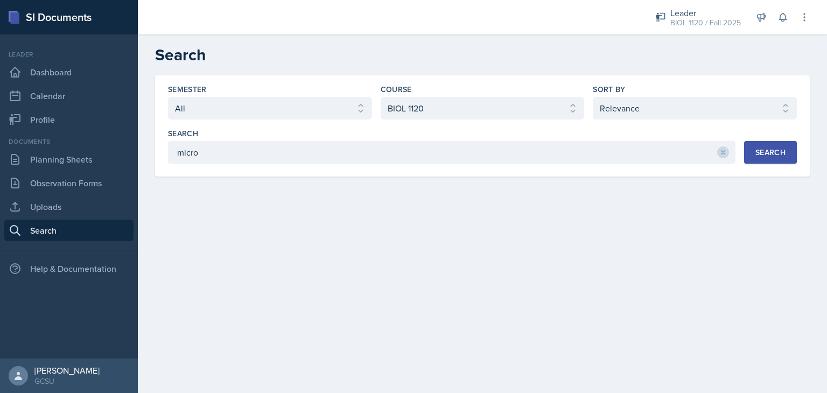
click at [763, 148] on div "Search" at bounding box center [770, 152] width 30 height 9
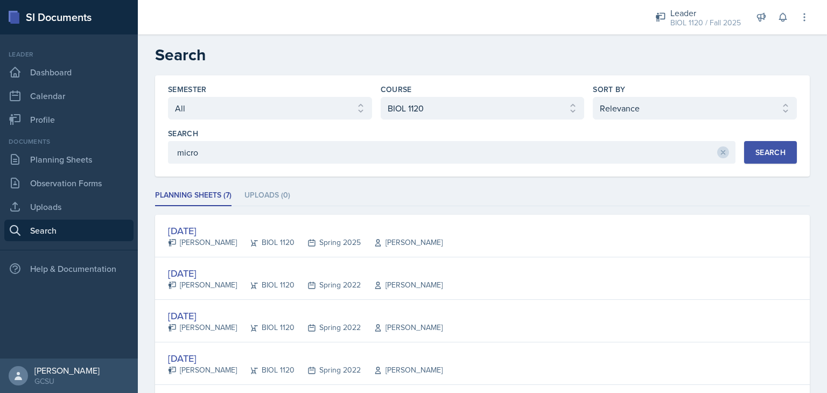
click at [545, 208] on div "Planning Sheets (7) Uploads (0) Planning Sheets (7) Uploads (0) Feb 26th, 2025 …" at bounding box center [482, 369] width 655 height 369
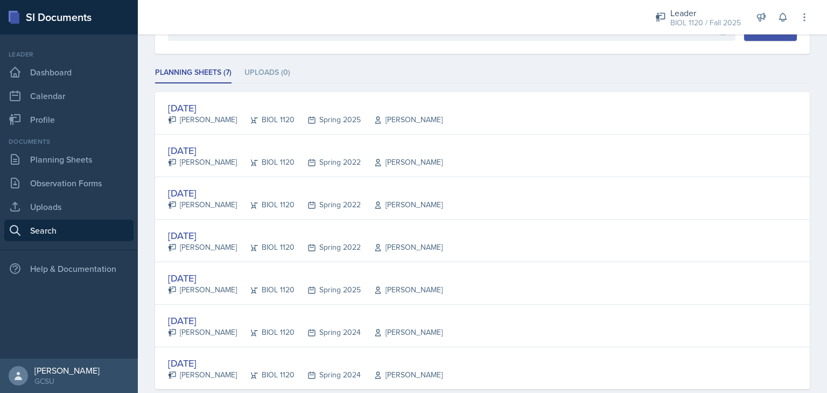
scroll to position [129, 0]
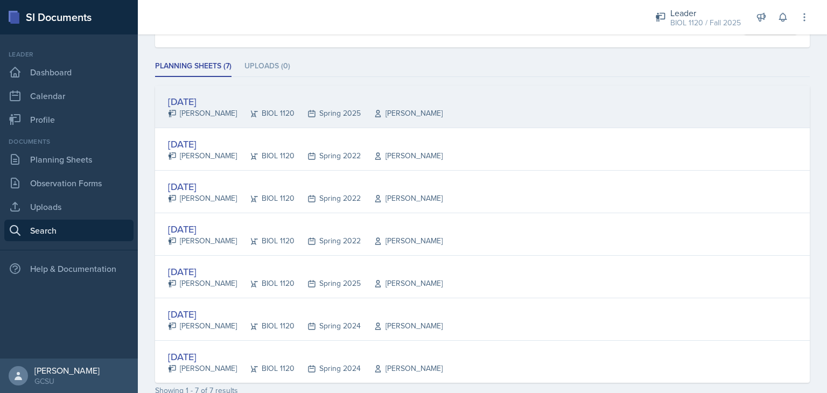
click at [187, 102] on div "Feb 26th, 2025" at bounding box center [305, 101] width 275 height 15
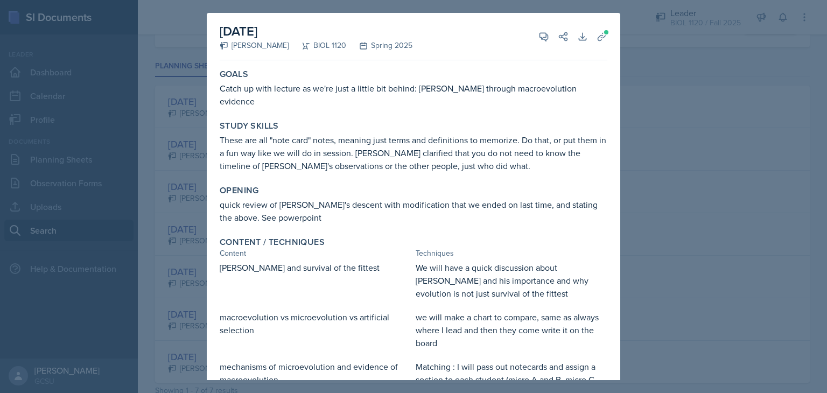
click at [342, 103] on p "Catch up with lecture as we're just a little bit behind: Alfred Wallace through…" at bounding box center [414, 95] width 388 height 26
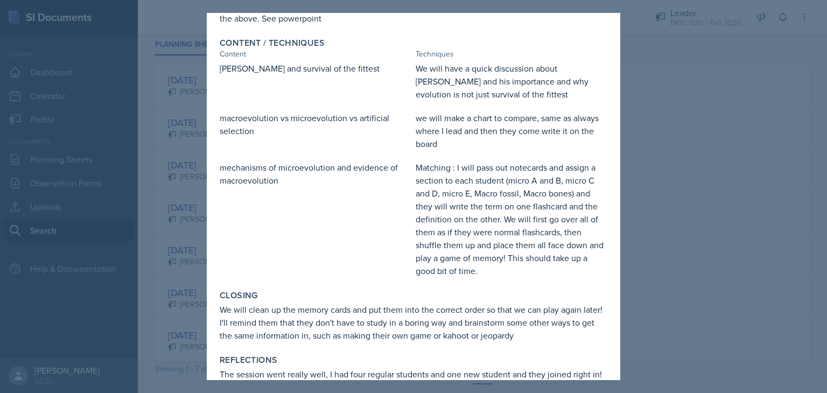
scroll to position [247, 0]
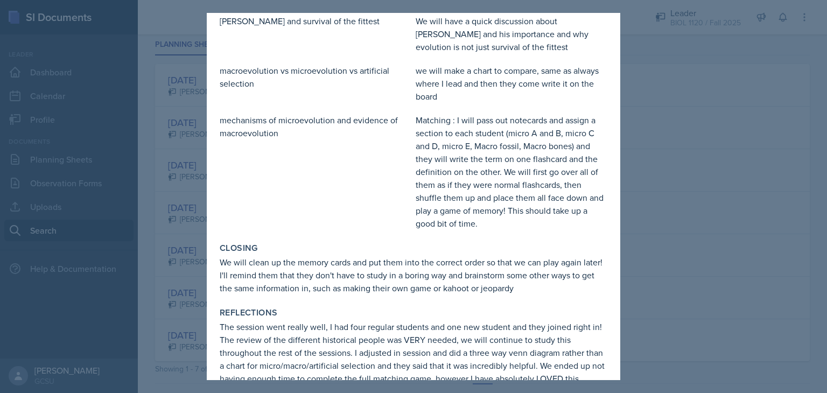
click at [715, 240] on div at bounding box center [413, 196] width 827 height 393
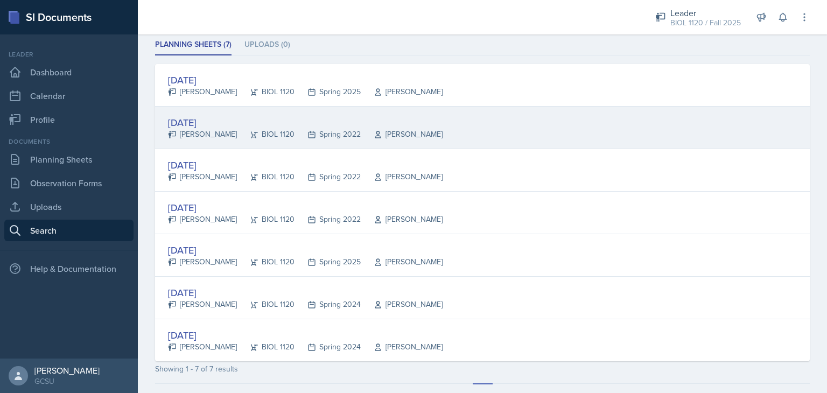
click at [193, 117] on div "Jan 24th, 2022" at bounding box center [305, 122] width 275 height 15
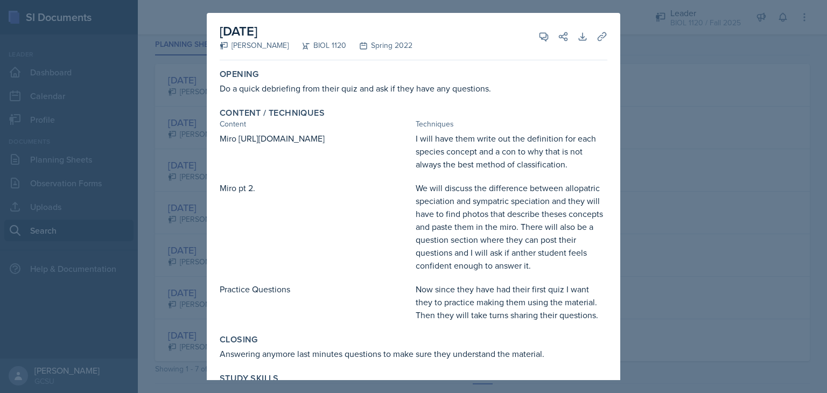
click at [668, 138] on div at bounding box center [413, 196] width 827 height 393
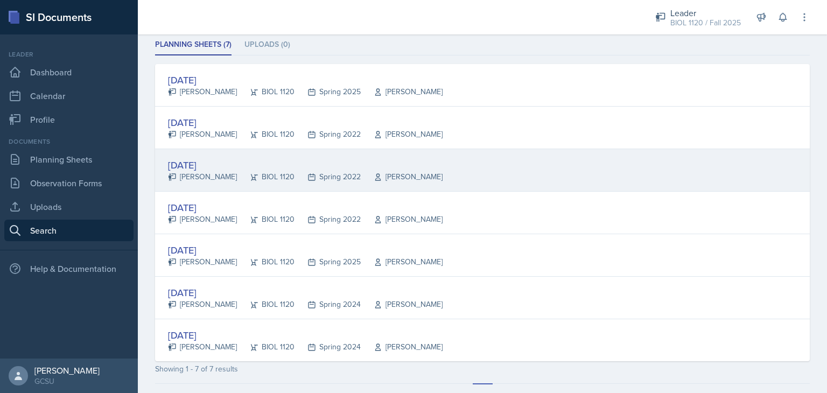
click at [204, 162] on div "Feb 7th, 2022" at bounding box center [305, 165] width 275 height 15
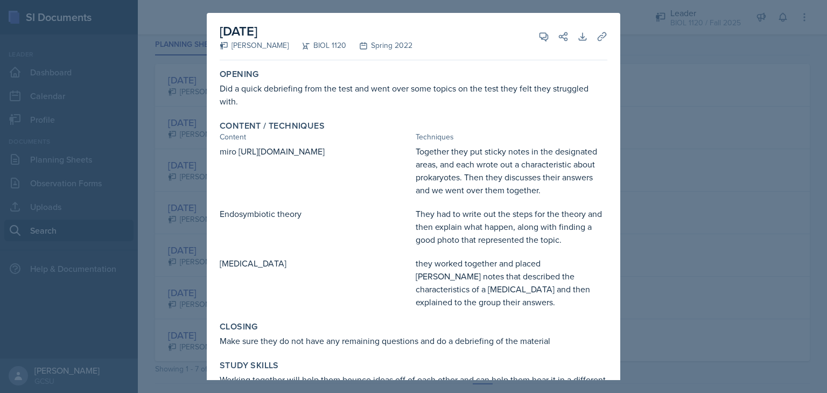
click at [623, 166] on div at bounding box center [413, 196] width 827 height 393
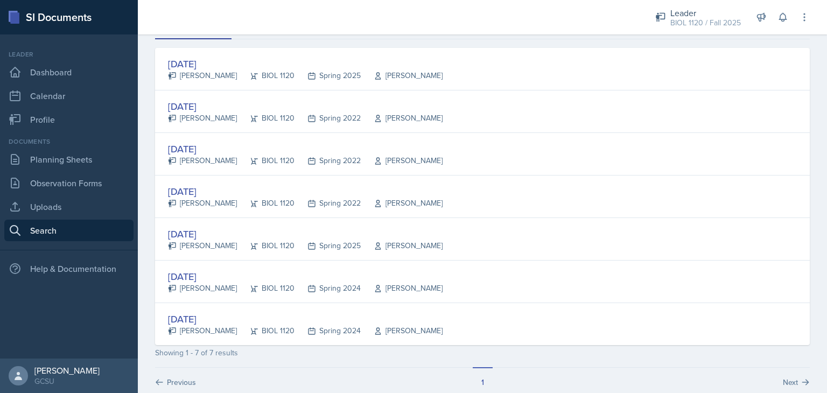
scroll to position [173, 0]
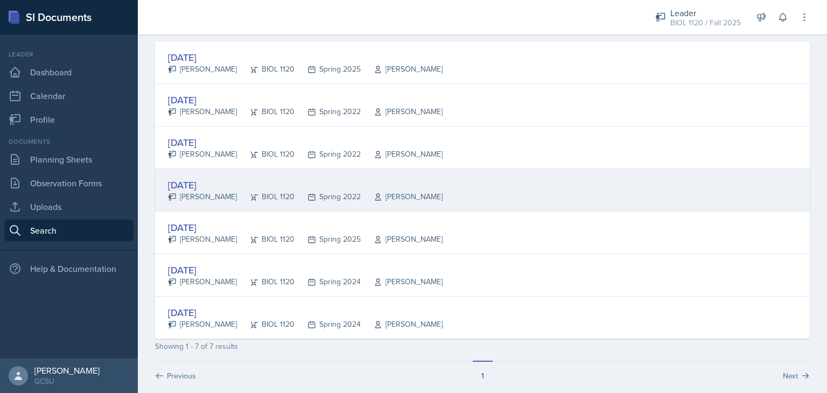
click at [197, 180] on div "Feb 14th, 2022" at bounding box center [305, 185] width 275 height 15
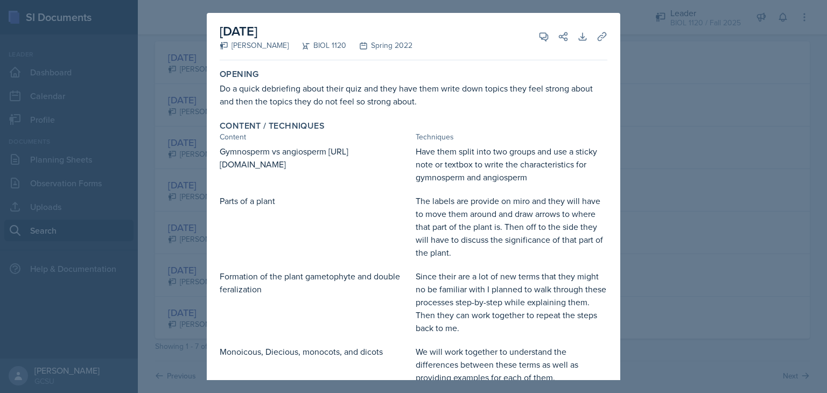
scroll to position [202, 0]
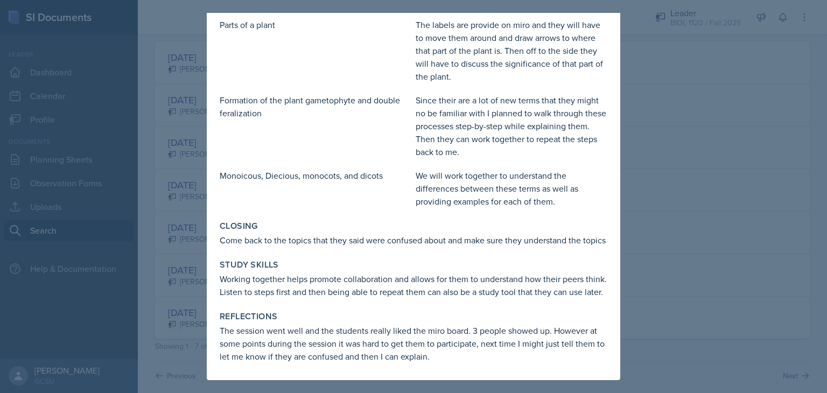
click at [689, 305] on div at bounding box center [413, 196] width 827 height 393
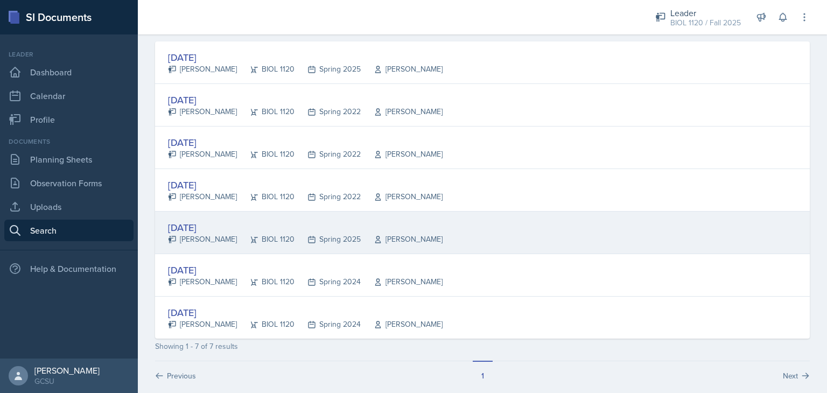
click at [177, 220] on div "Mar 11th, 2025" at bounding box center [305, 227] width 275 height 15
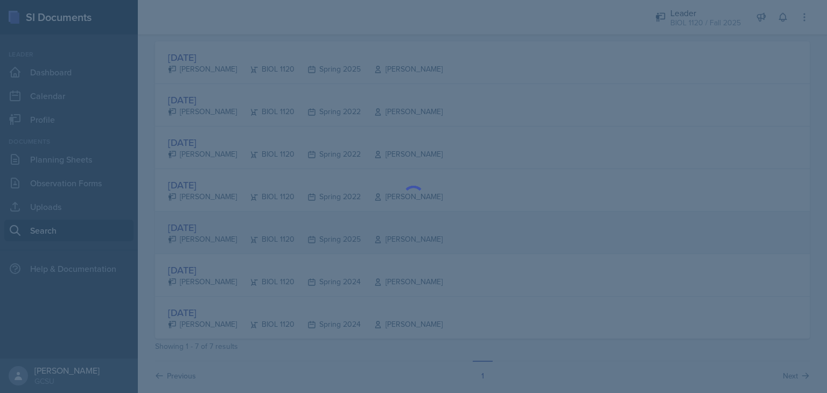
scroll to position [0, 0]
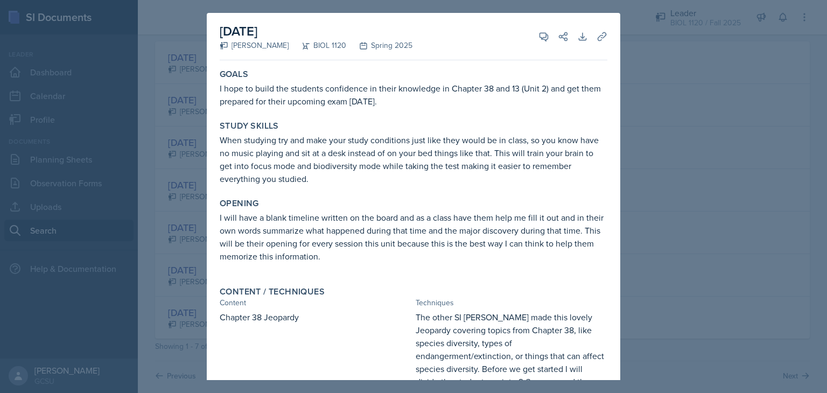
click at [504, 237] on p "I will have a blank timeline written on the board and as a class have them help…" at bounding box center [414, 237] width 388 height 52
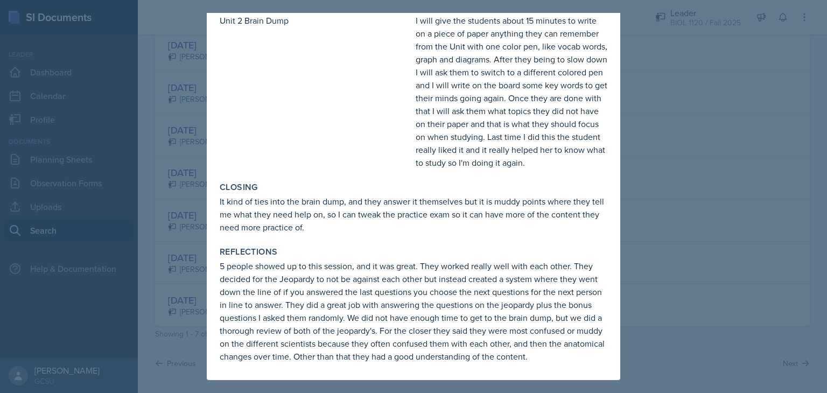
scroll to position [307, 0]
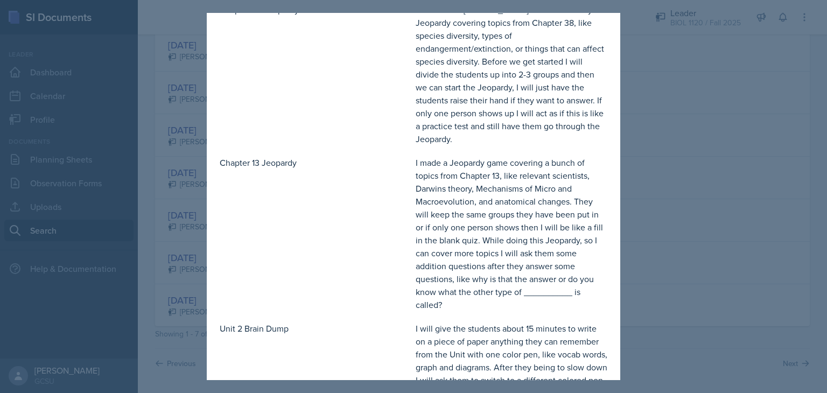
click at [712, 113] on div at bounding box center [413, 196] width 827 height 393
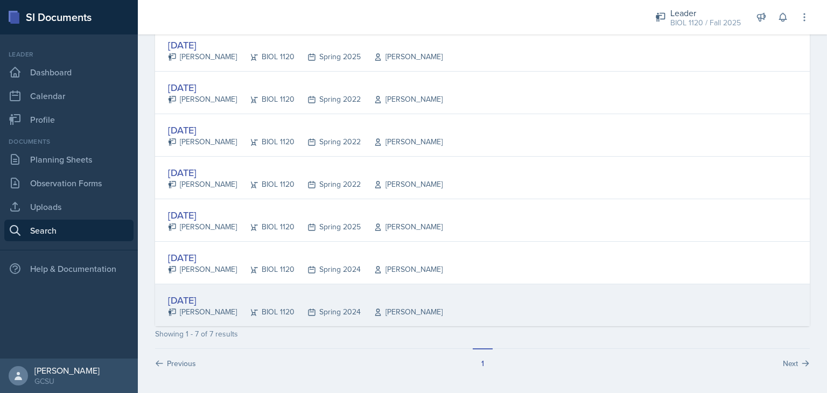
click at [197, 295] on div "Mar 27th, 2024" at bounding box center [305, 300] width 275 height 15
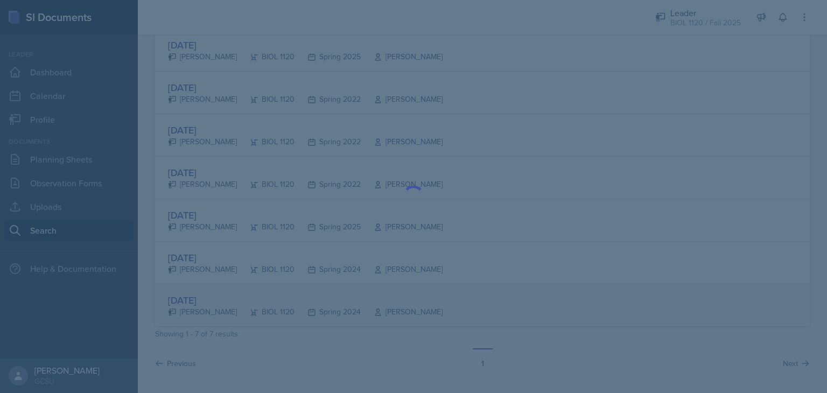
scroll to position [0, 0]
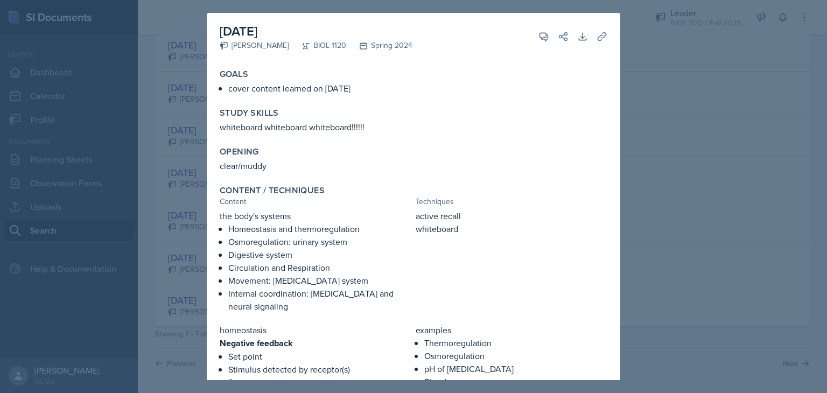
click at [727, 183] on div at bounding box center [413, 196] width 827 height 393
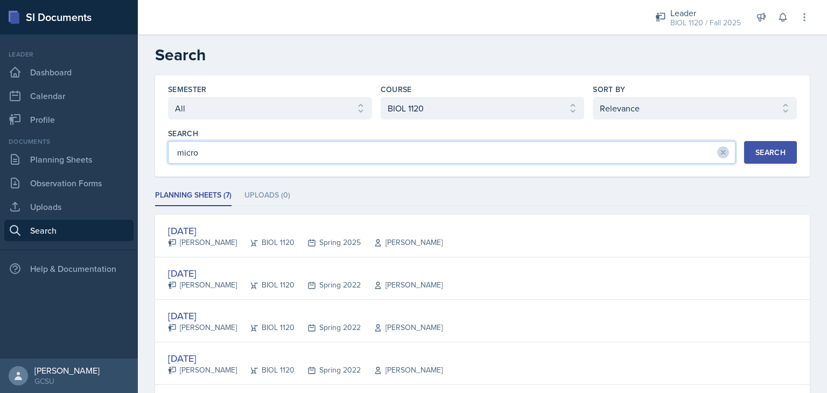
drag, startPoint x: 277, startPoint y: 148, endPoint x: 145, endPoint y: 130, distance: 132.6
click at [145, 130] on div "Semester Select semester All Fall 2025 Spring 2025 Fall 2024 Spring 2024 Fall 2…" at bounding box center [482, 327] width 689 height 505
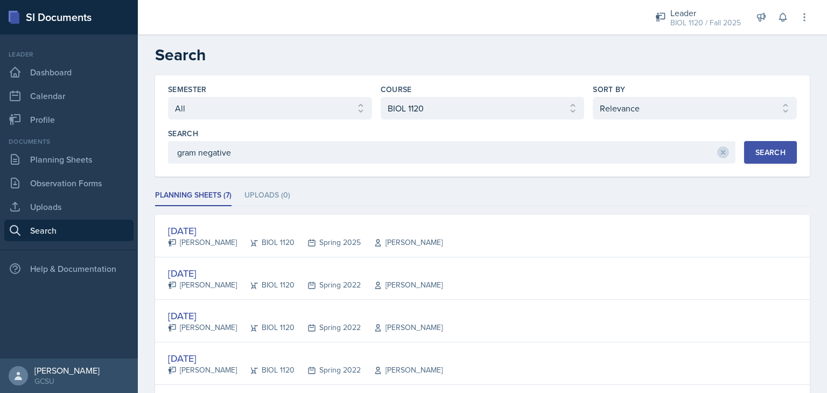
click at [769, 153] on div "Search" at bounding box center [770, 152] width 30 height 9
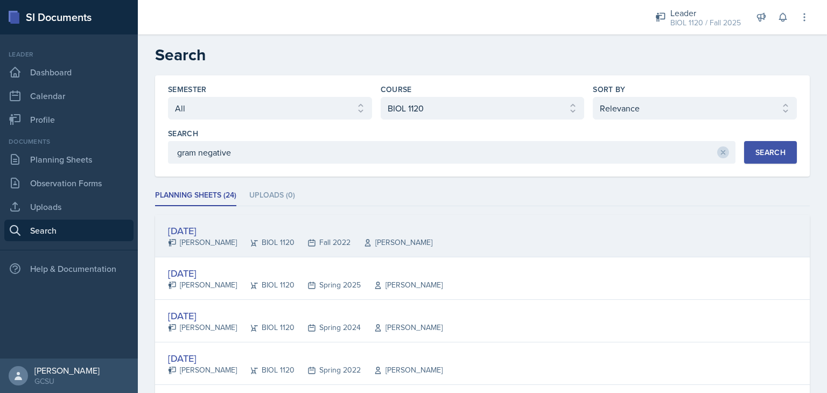
click at [200, 227] on div "Sep 14th, 2022" at bounding box center [300, 230] width 264 height 15
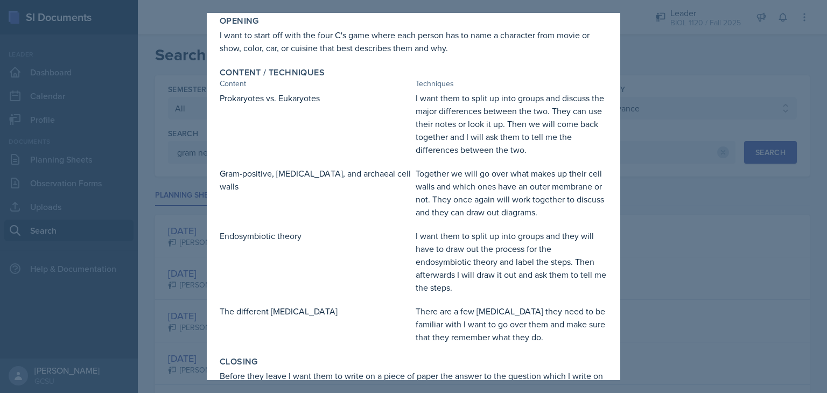
scroll to position [52, 0]
click at [497, 94] on div "I want them to split up into groups and discuss the major differences between t…" at bounding box center [512, 125] width 192 height 65
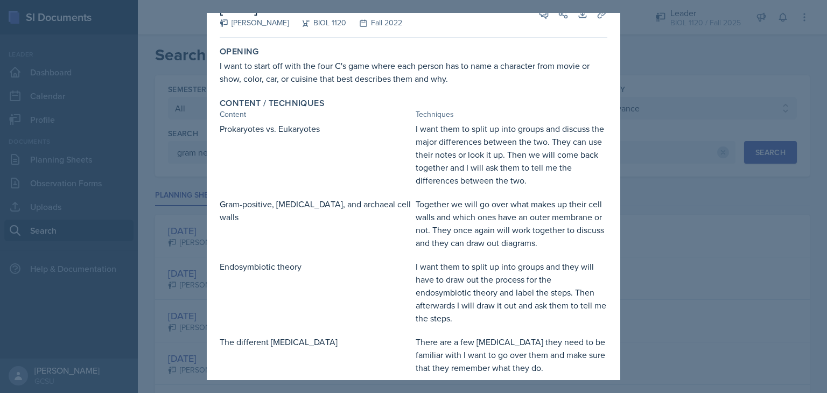
scroll to position [0, 0]
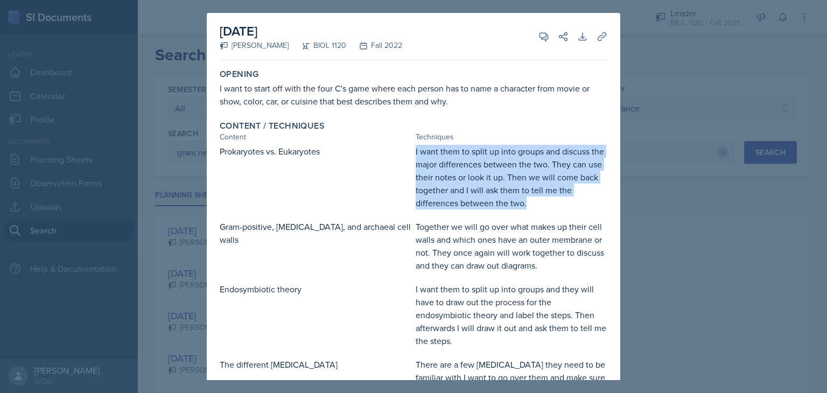
drag, startPoint x: 410, startPoint y: 149, endPoint x: 524, endPoint y: 205, distance: 126.9
click at [524, 205] on div "Prokaryotes vs. Eukaryotes I want them to split up into groups and discuss the …" at bounding box center [414, 177] width 388 height 65
copy div "I want them to split up into groups and discuss the major differences between t…"
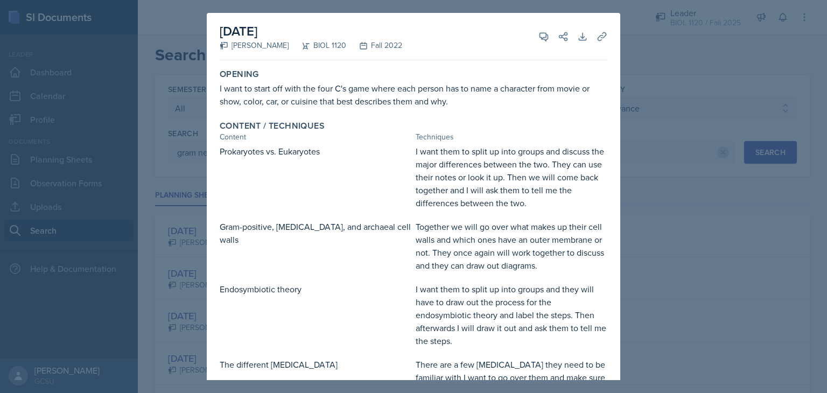
click at [399, 104] on div "I want to start off with the four C's game where each person has to name a char…" at bounding box center [414, 95] width 388 height 26
click at [378, 157] on div "Prokaryotes vs. Eukaryotes" at bounding box center [316, 177] width 192 height 65
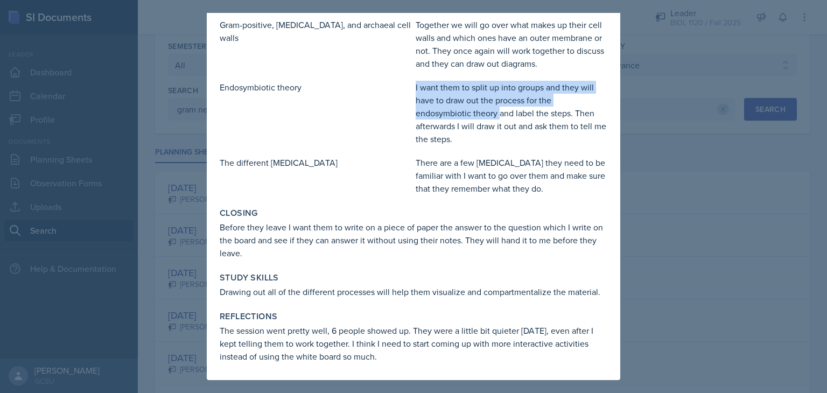
drag, startPoint x: 409, startPoint y: 87, endPoint x: 497, endPoint y: 112, distance: 91.3
click at [497, 112] on div "Endosymbiotic theory I want them to split up into groups and they will have to …" at bounding box center [414, 113] width 388 height 65
copy div "I want them to split up into groups and they will have to draw out the process …"
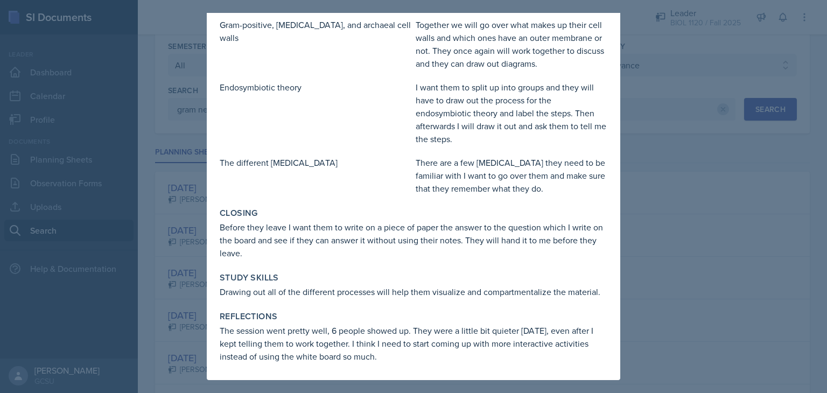
click at [653, 54] on div at bounding box center [413, 196] width 827 height 393
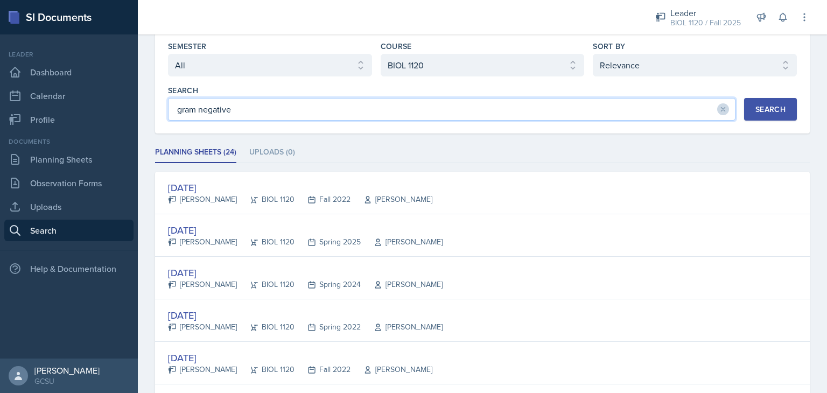
drag, startPoint x: 336, startPoint y: 118, endPoint x: 162, endPoint y: 113, distance: 174.0
click at [162, 113] on div "Semester Select semester All Fall 2025 Spring 2025 Fall 2024 Spring 2024 Fall 2…" at bounding box center [482, 82] width 655 height 101
type input "horizontal gene transfer"
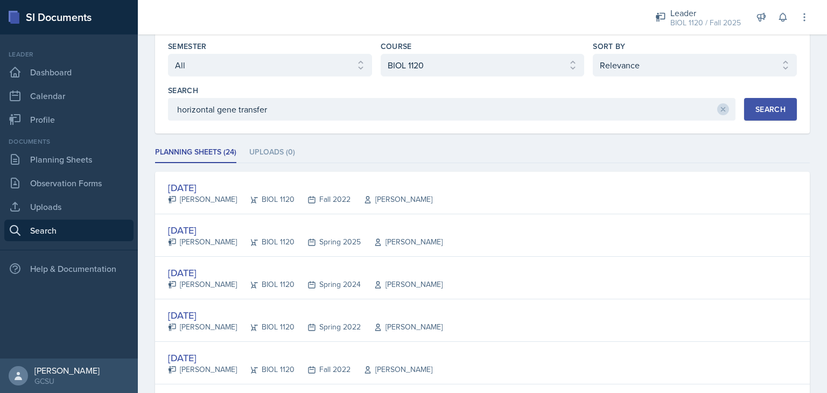
click at [744, 110] on button "Search" at bounding box center [770, 109] width 53 height 23
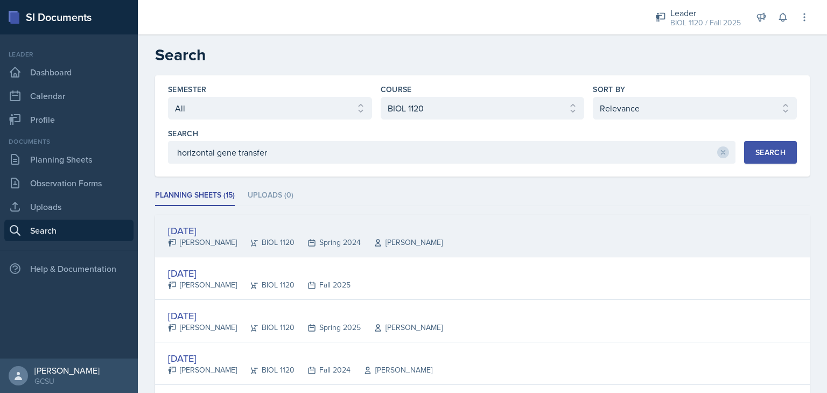
click at [194, 224] on div "Jan 17th, 2024" at bounding box center [305, 230] width 275 height 15
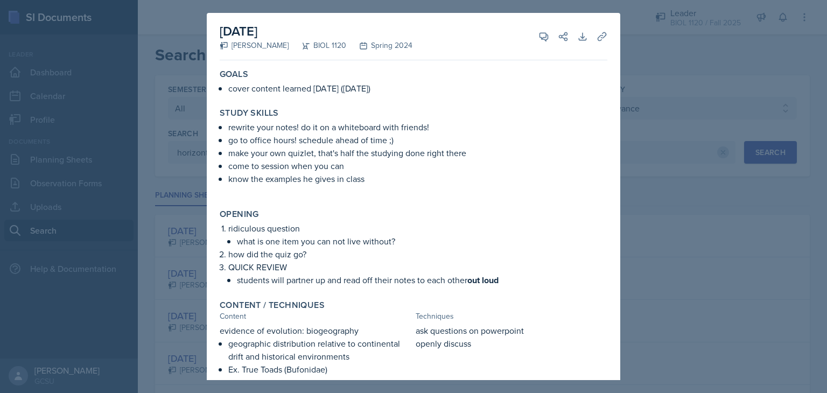
click at [401, 179] on p "know the examples he gives in class" at bounding box center [417, 178] width 379 height 13
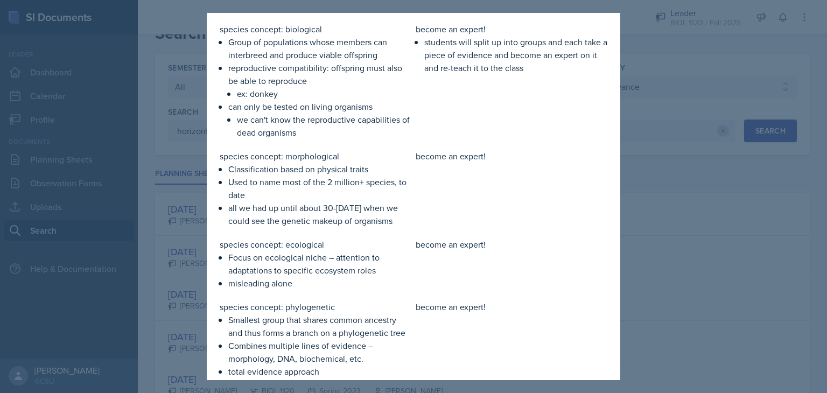
scroll to position [1209, 0]
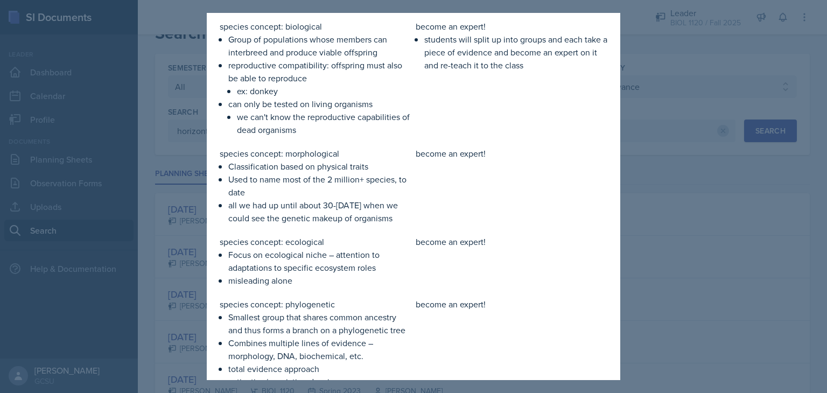
click at [597, 269] on div "become an expert!" at bounding box center [512, 261] width 192 height 52
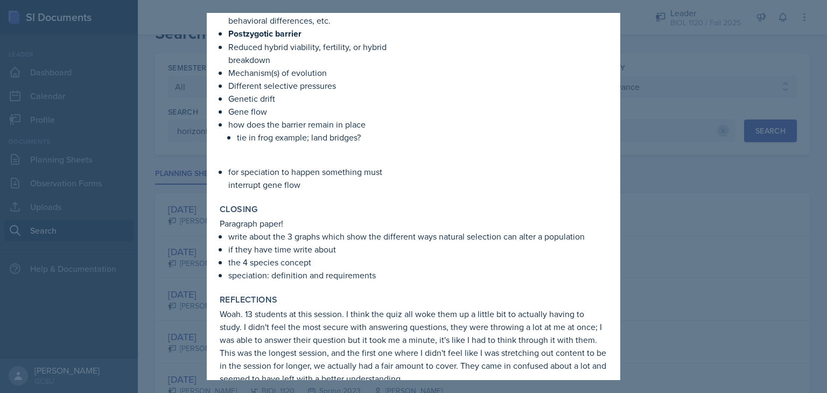
scroll to position [1751, 0]
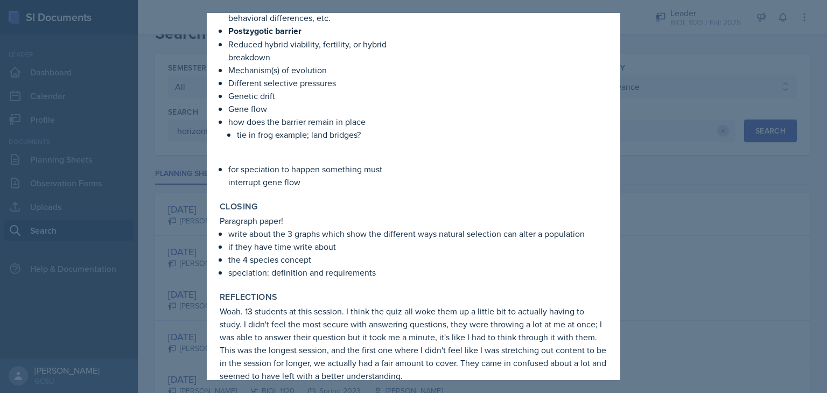
click at [629, 218] on div at bounding box center [413, 196] width 827 height 393
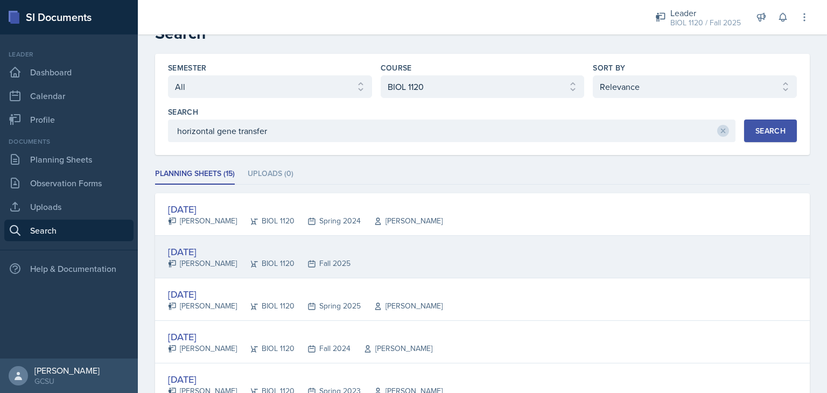
click at [235, 249] on div "Sep 2nd, 2025" at bounding box center [259, 251] width 183 height 15
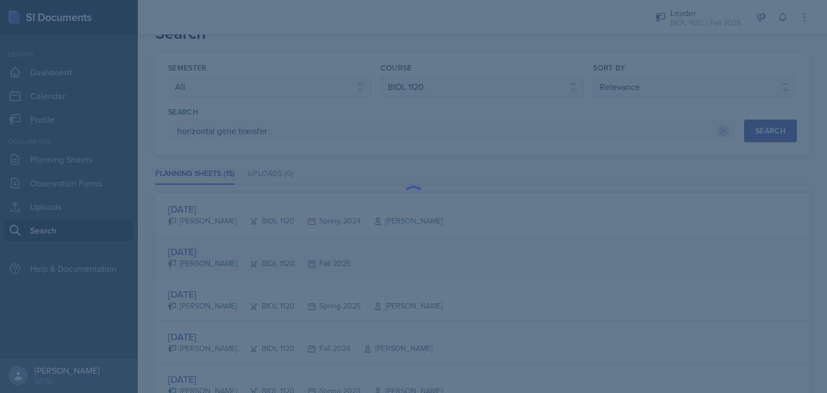
scroll to position [0, 0]
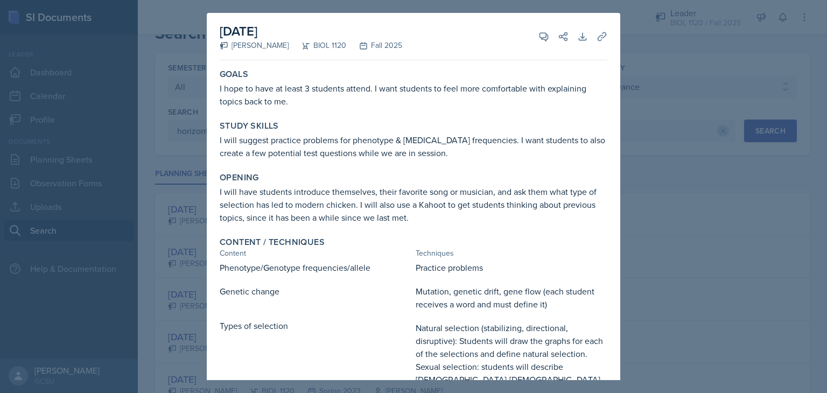
click at [465, 217] on p "I will have students introduce themselves, their favorite song or musician, and…" at bounding box center [414, 204] width 388 height 39
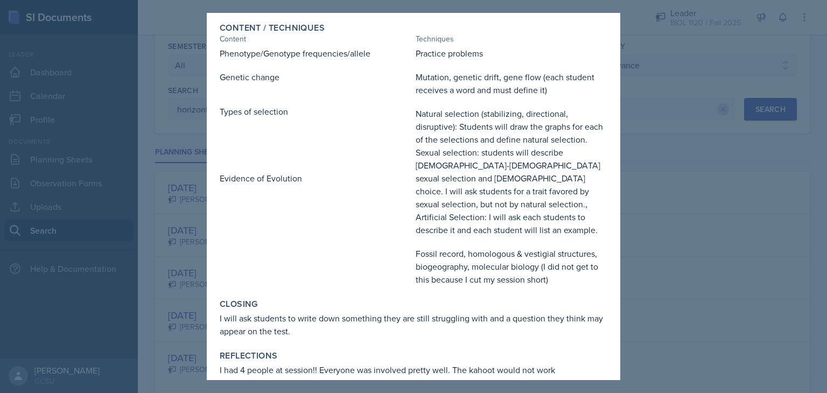
scroll to position [219, 0]
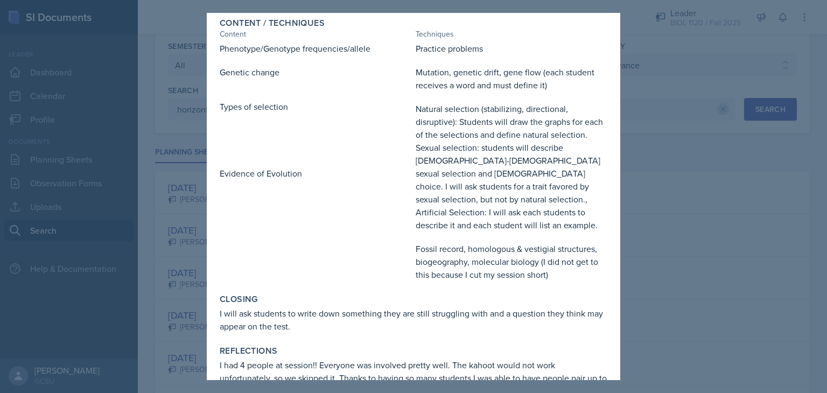
click at [688, 272] on div at bounding box center [413, 196] width 827 height 393
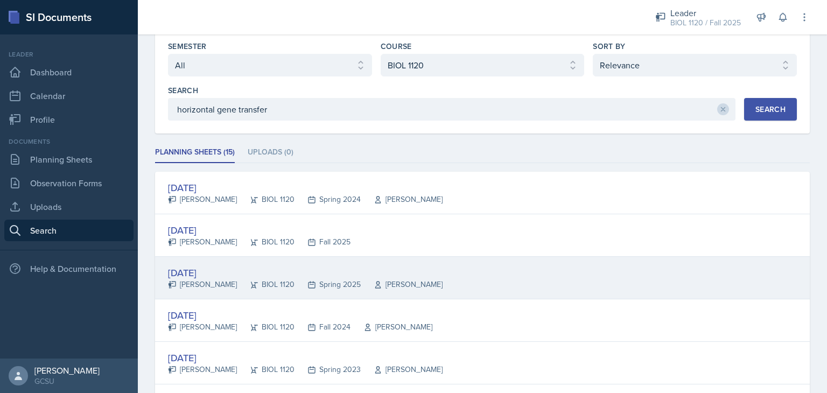
click at [206, 272] on div "Feb 25th, 2025" at bounding box center [305, 272] width 275 height 15
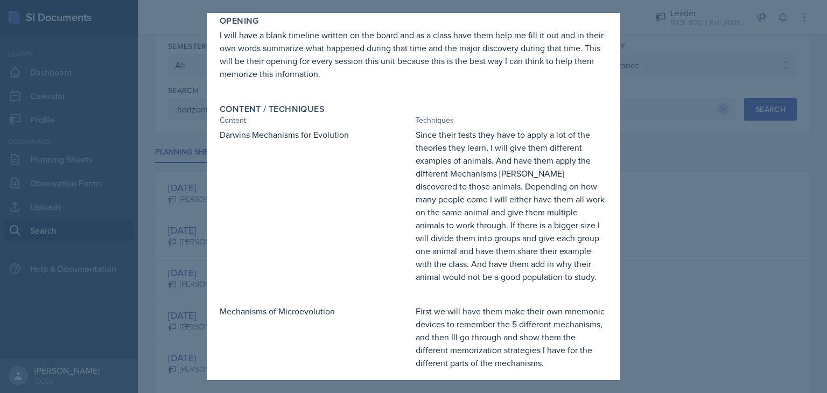
scroll to position [200, 0]
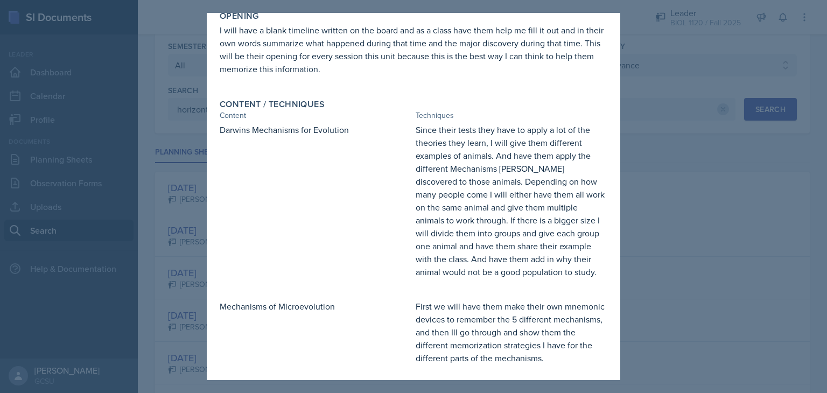
click at [631, 251] on div at bounding box center [413, 196] width 827 height 393
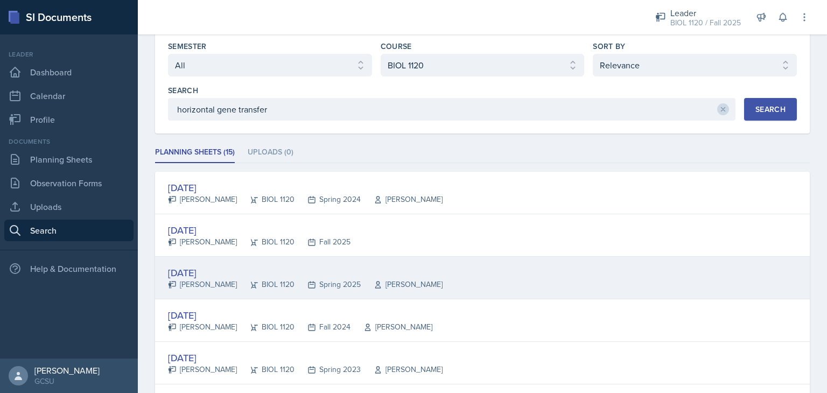
click at [209, 276] on div "Feb 25th, 2025" at bounding box center [305, 272] width 275 height 15
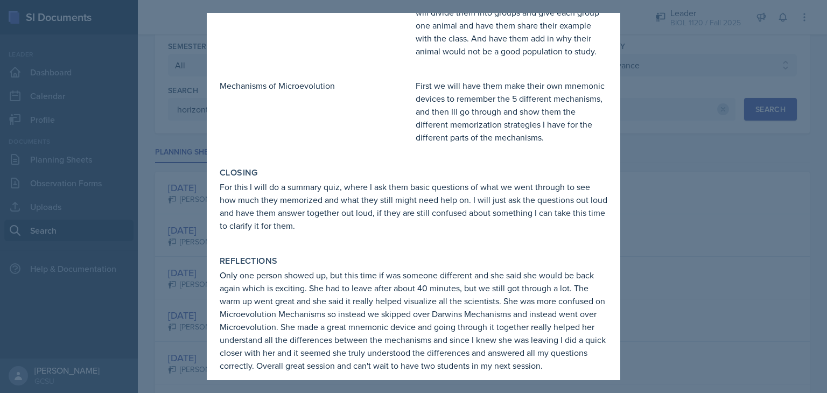
scroll to position [430, 0]
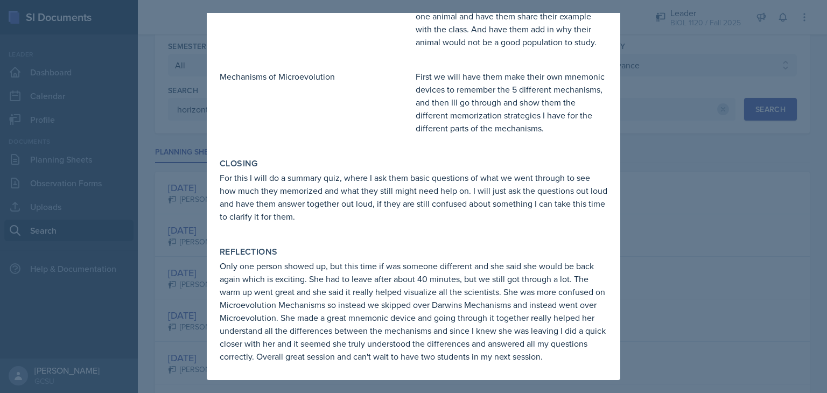
click at [683, 280] on div at bounding box center [413, 196] width 827 height 393
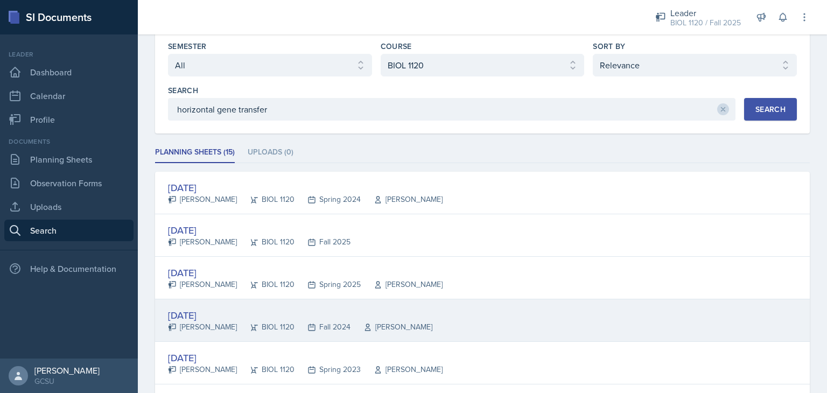
click at [217, 311] on div "Aug 26th, 2024" at bounding box center [300, 315] width 264 height 15
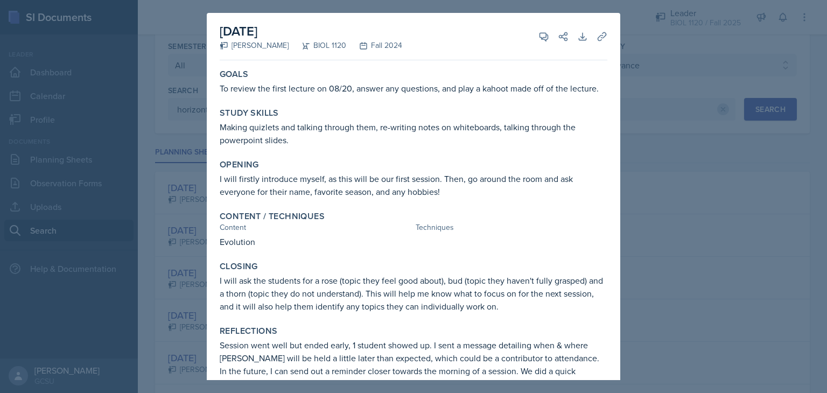
click at [683, 230] on div at bounding box center [413, 196] width 827 height 393
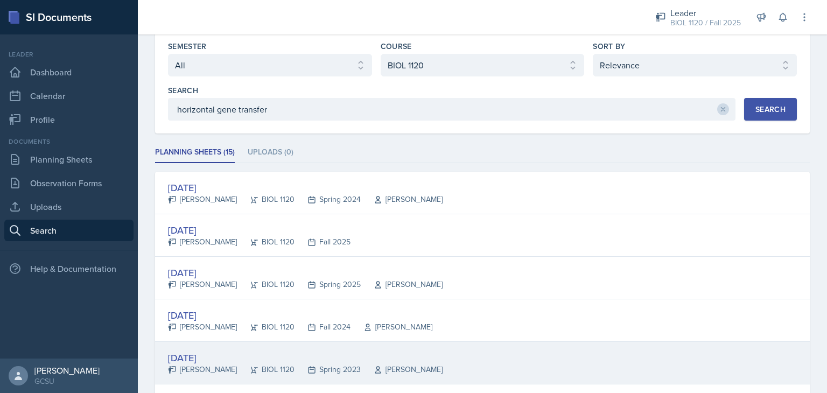
click at [218, 355] on div "Jan 23rd, 2023" at bounding box center [305, 357] width 275 height 15
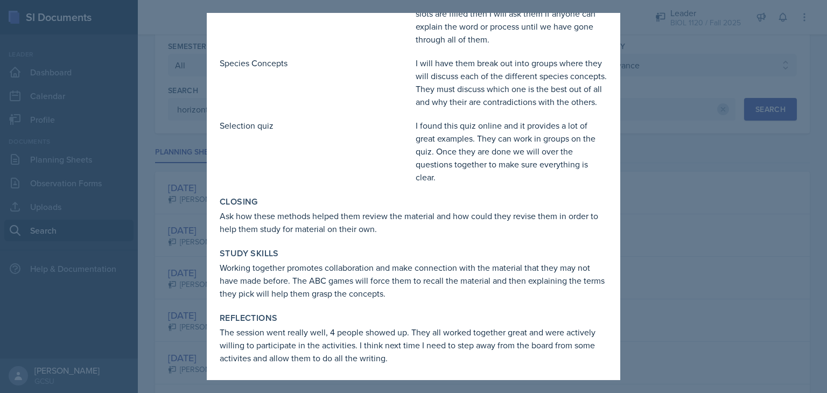
scroll to position [191, 0]
click at [627, 258] on div at bounding box center [413, 196] width 827 height 393
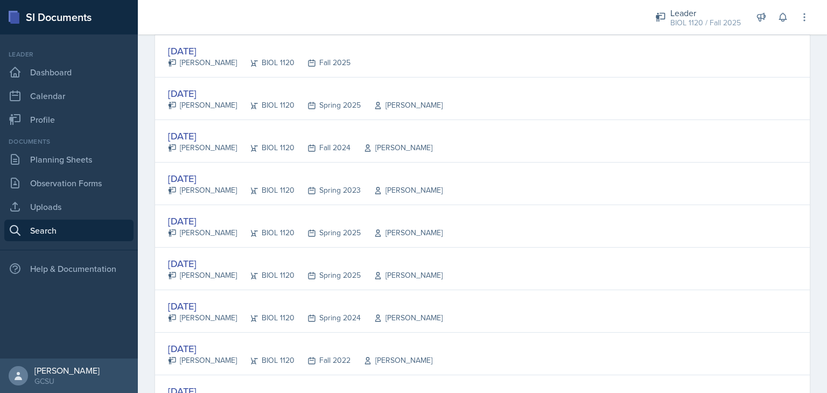
scroll to position [226, 0]
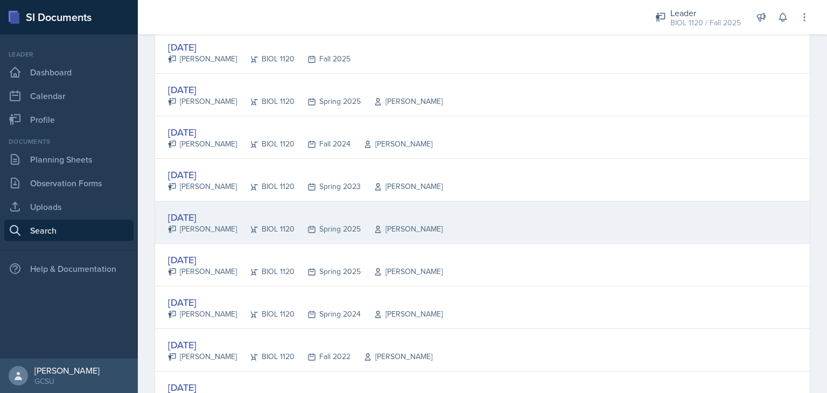
click at [222, 216] on div "Feb 12th, 2025" at bounding box center [305, 217] width 275 height 15
